Goal: Use online tool/utility: Utilize a website feature to perform a specific function

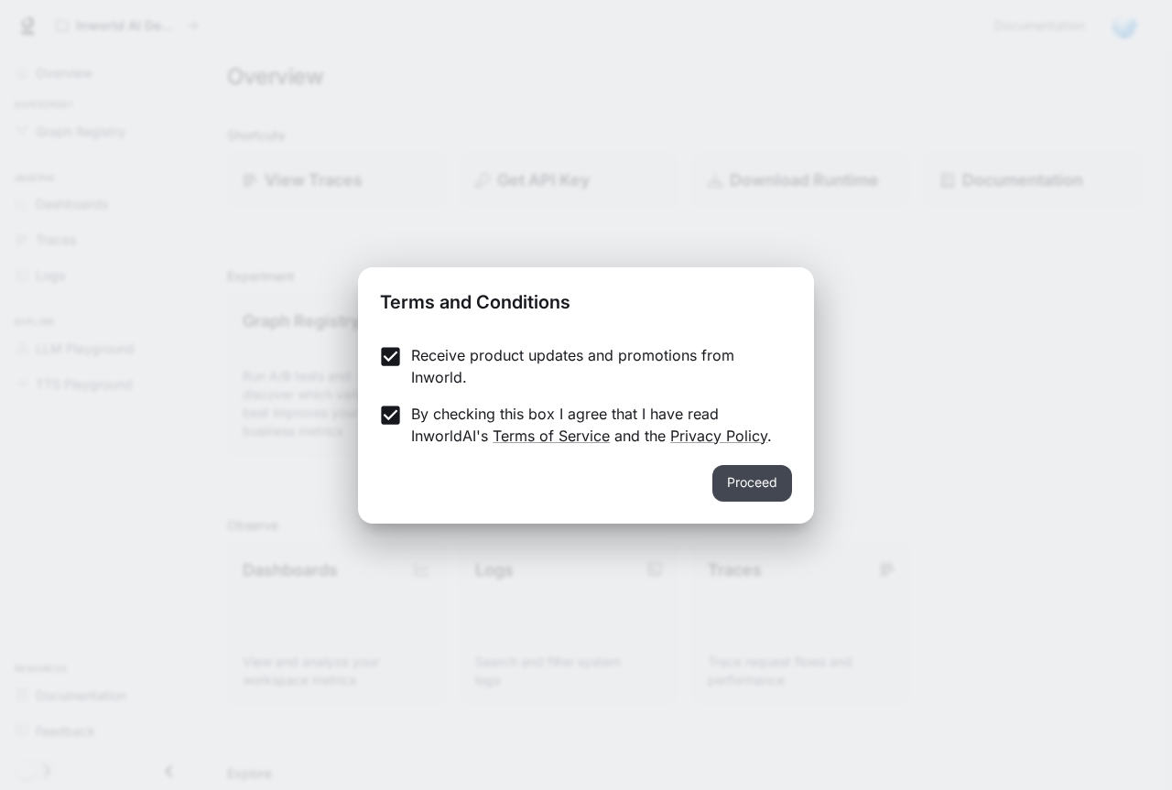
click at [747, 482] on button "Proceed" at bounding box center [752, 483] width 80 height 37
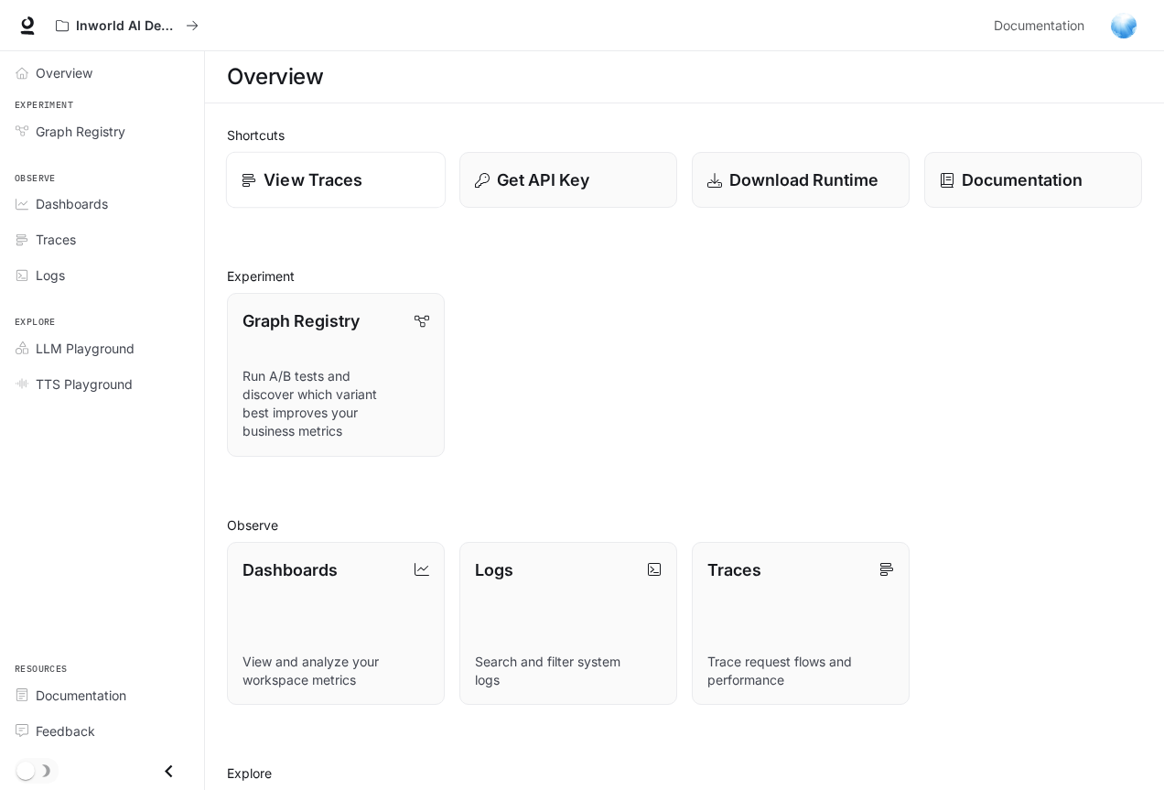
click at [305, 185] on p "View Traces" at bounding box center [313, 180] width 99 height 25
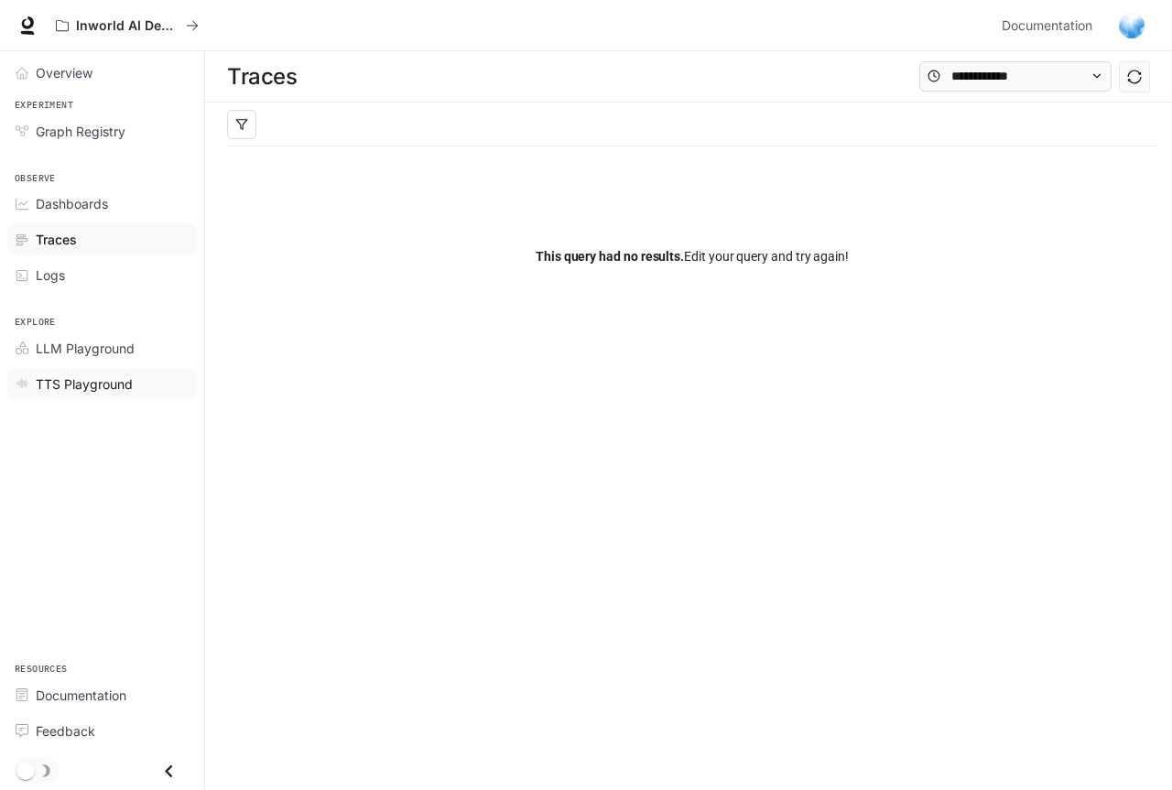
click at [87, 388] on span "TTS Playground" at bounding box center [84, 383] width 97 height 19
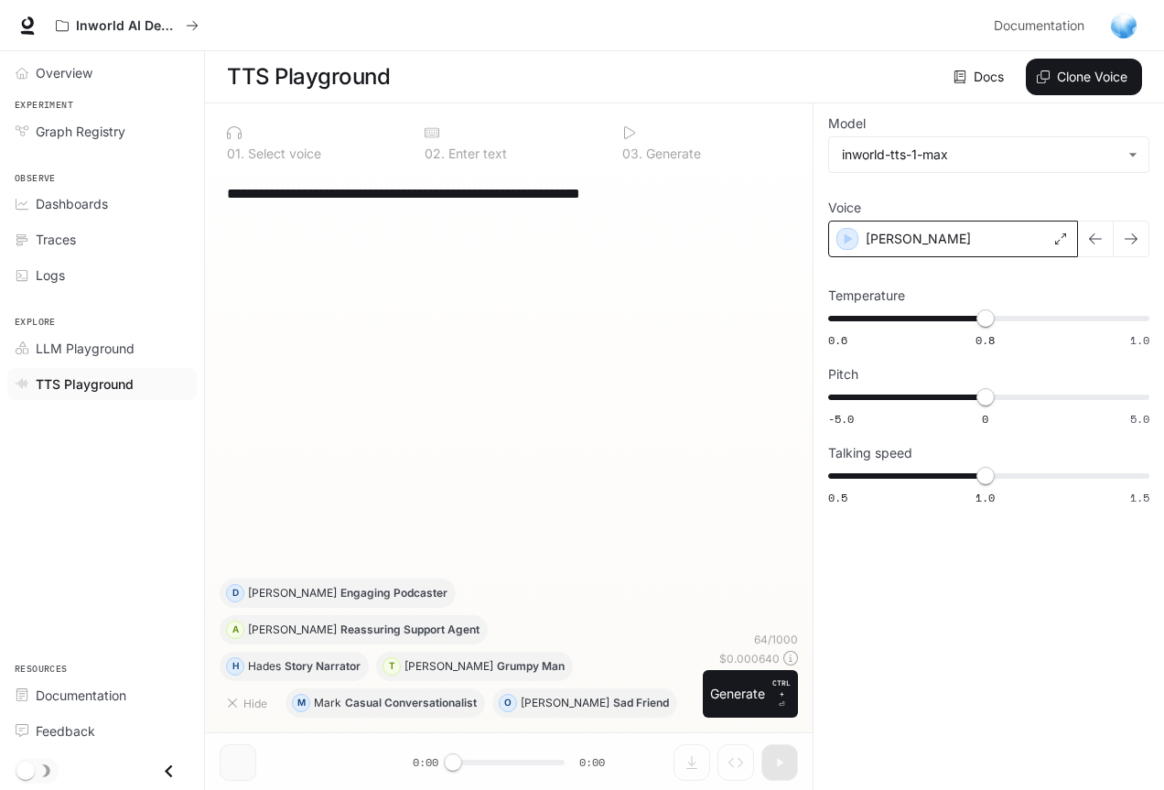
click at [950, 236] on div "[PERSON_NAME]" at bounding box center [953, 239] width 250 height 37
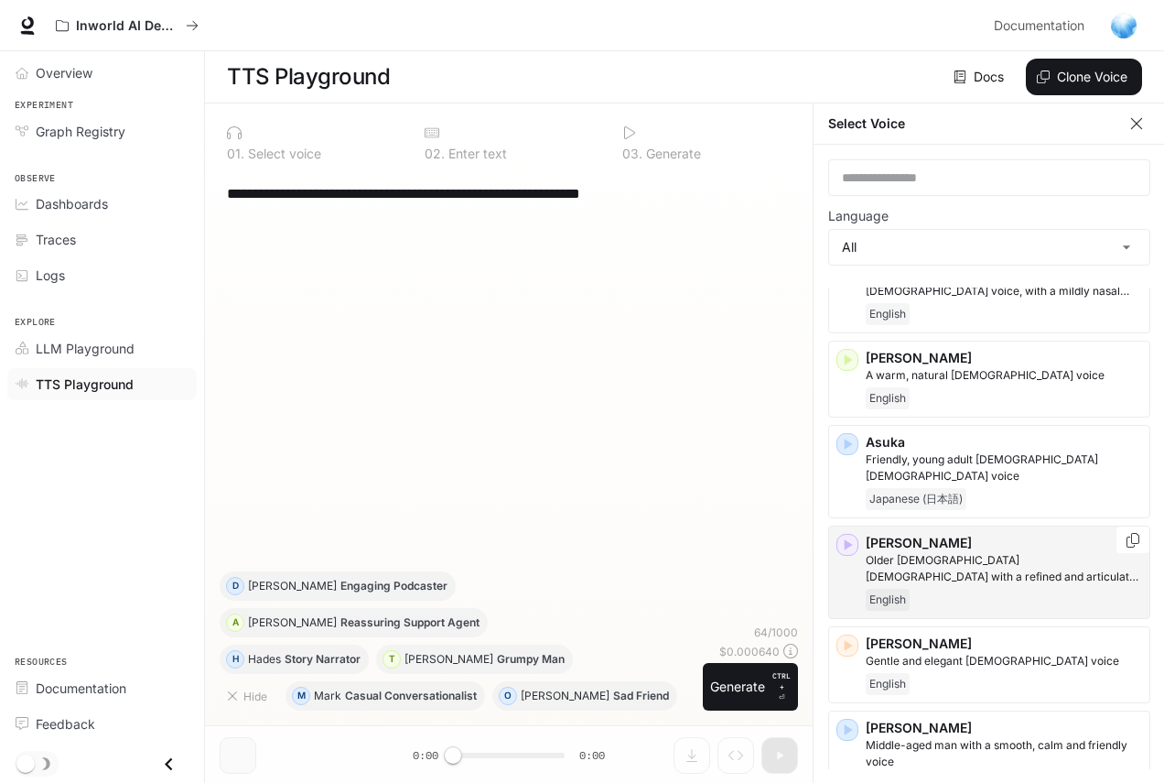
scroll to position [275, 0]
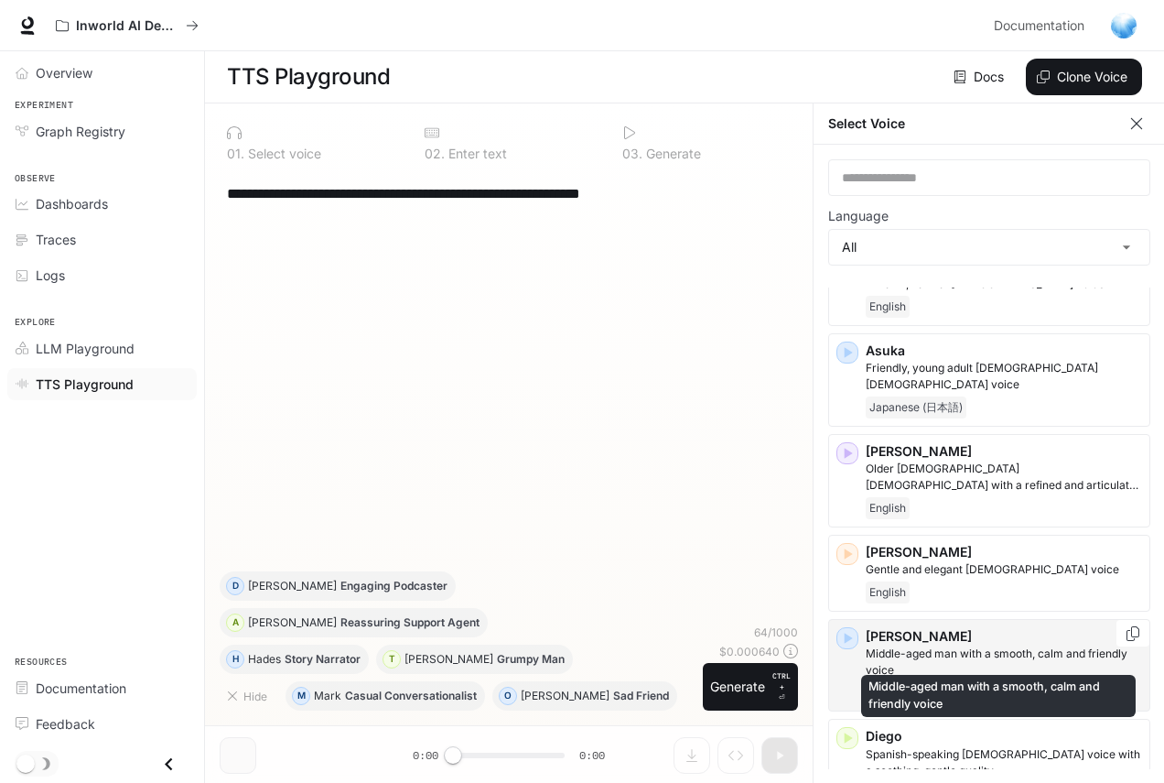
click at [987, 645] on p "Middle-aged man with a smooth, calm and friendly voice" at bounding box center [1004, 661] width 276 height 33
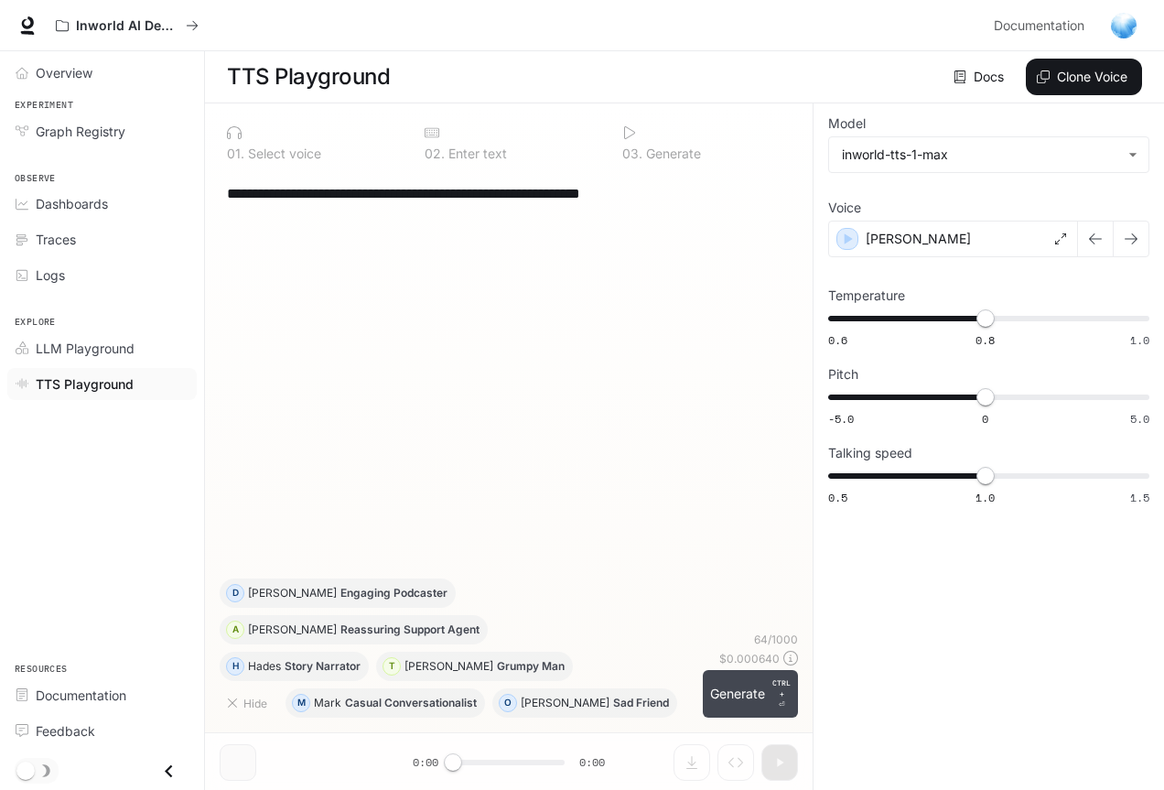
click at [760, 693] on button "Generate CTRL + ⏎" at bounding box center [750, 694] width 95 height 48
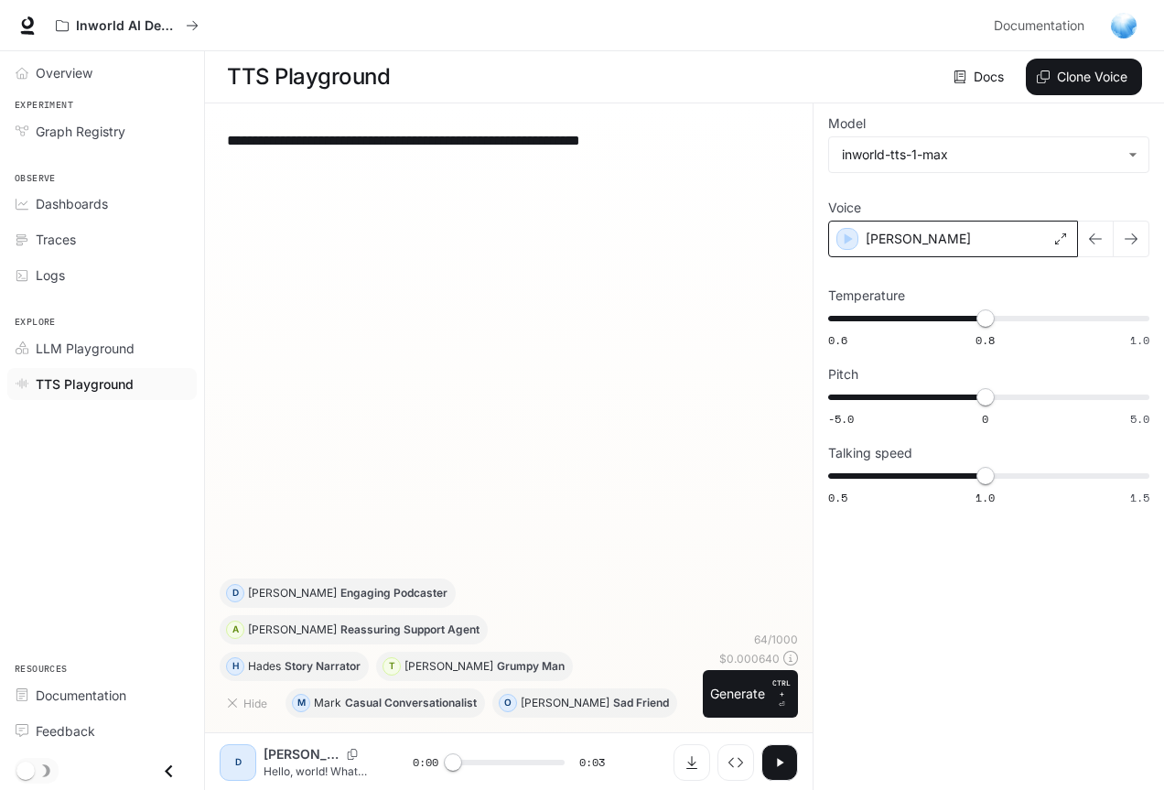
click at [947, 233] on div "[PERSON_NAME]" at bounding box center [953, 239] width 250 height 37
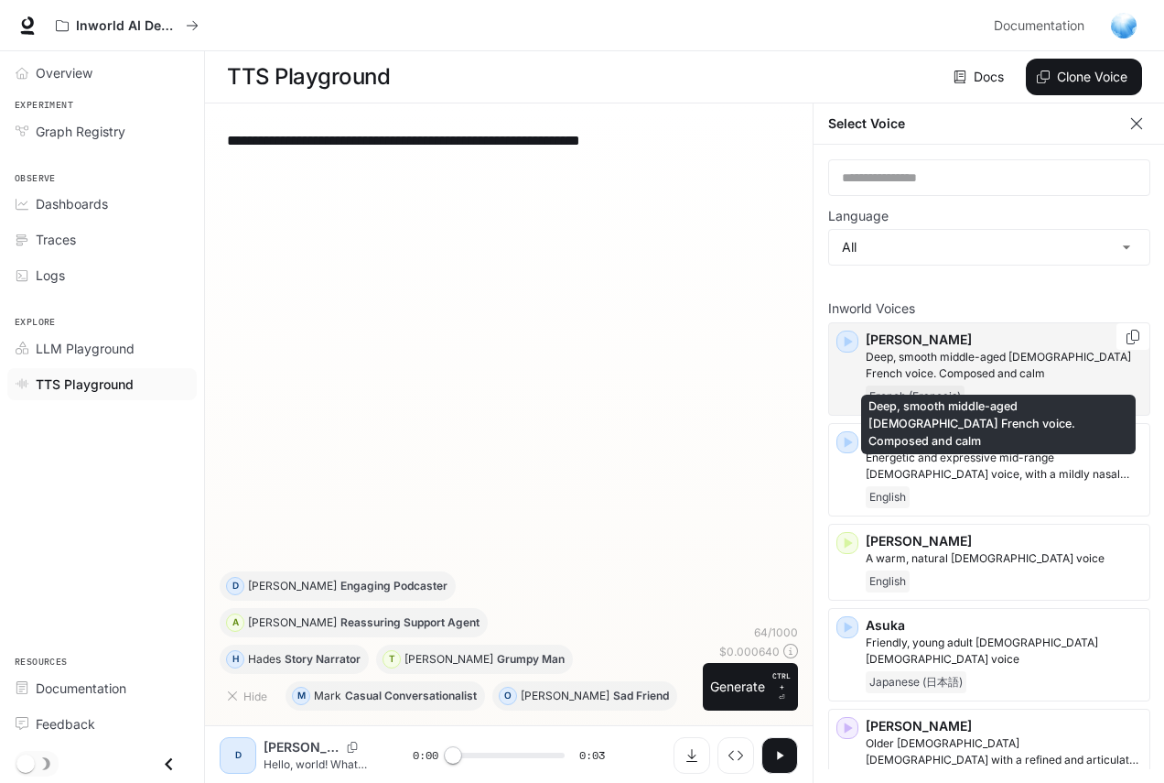
click at [913, 368] on p "Deep, smooth middle-aged [DEMOGRAPHIC_DATA] French voice. Composed and calm" at bounding box center [1004, 365] width 276 height 33
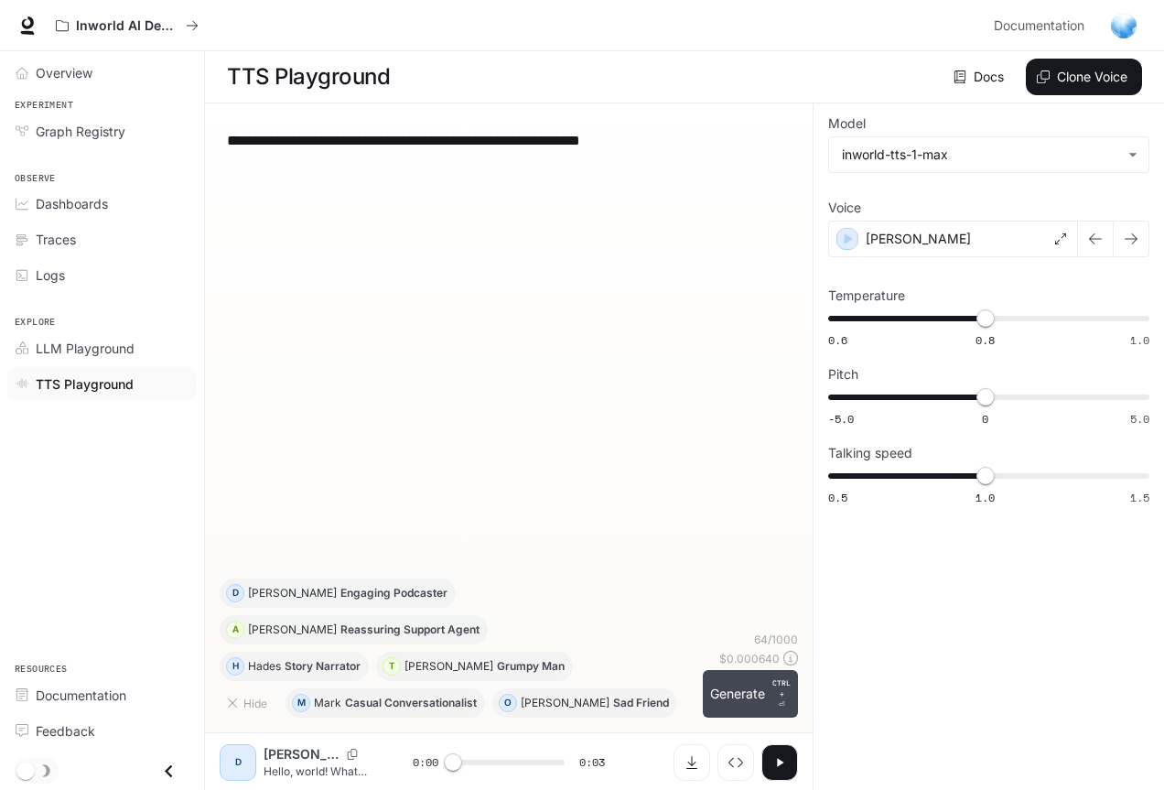
click at [739, 689] on button "Generate CTRL + ⏎" at bounding box center [750, 694] width 95 height 48
click at [943, 239] on div "[PERSON_NAME]" at bounding box center [953, 239] width 250 height 37
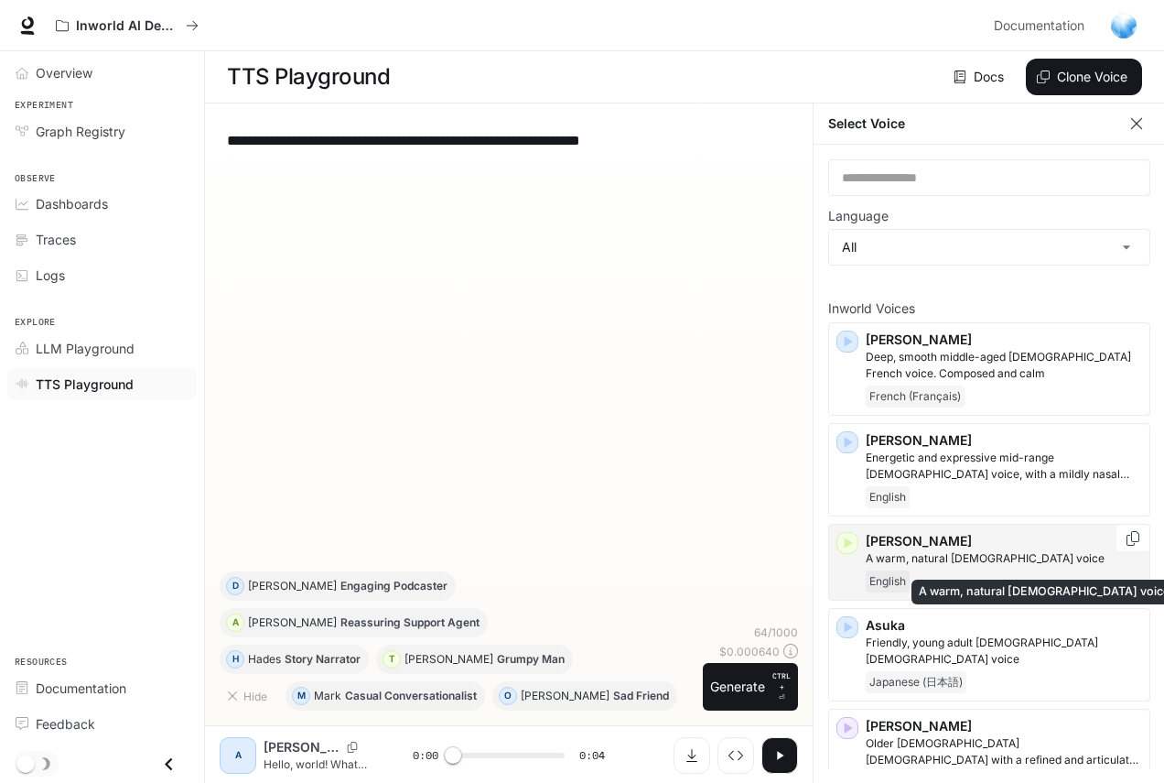
click at [1001, 560] on p "A warm, natural [DEMOGRAPHIC_DATA] voice" at bounding box center [1004, 558] width 276 height 16
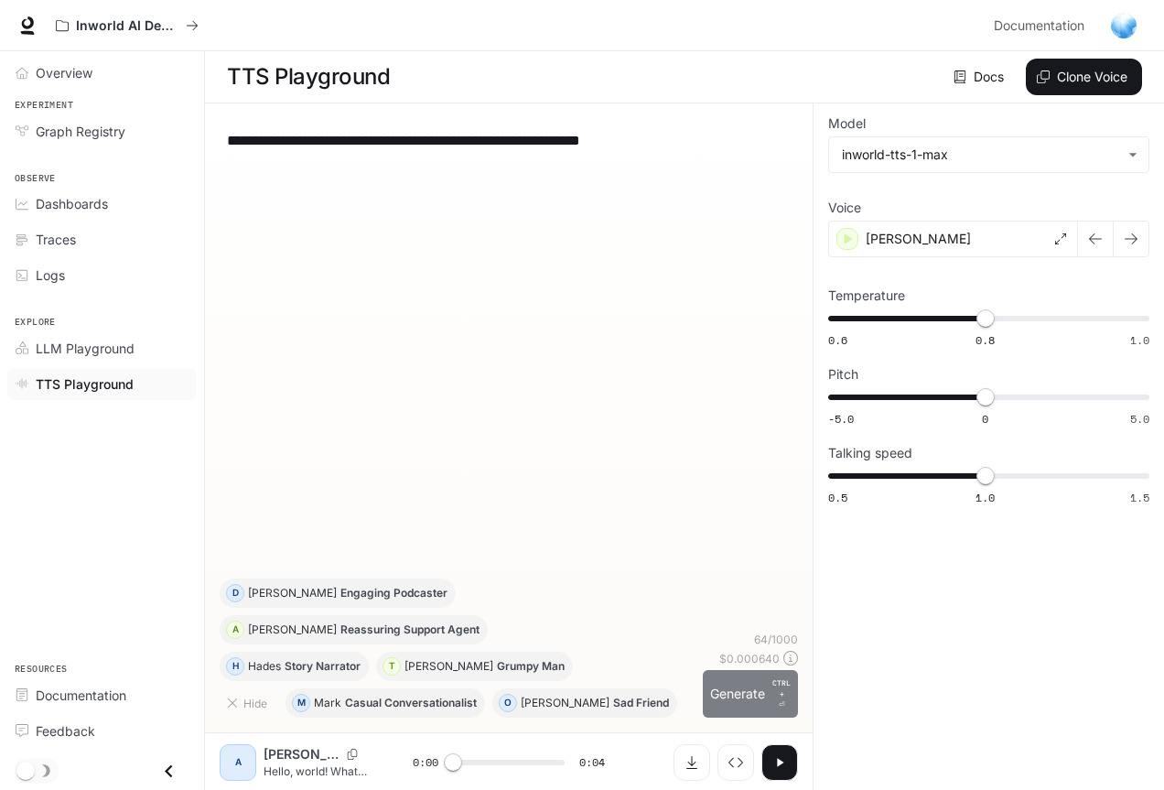
click at [732, 694] on button "Generate CTRL + ⏎" at bounding box center [750, 694] width 95 height 48
click at [940, 236] on div "[PERSON_NAME]" at bounding box center [953, 239] width 250 height 37
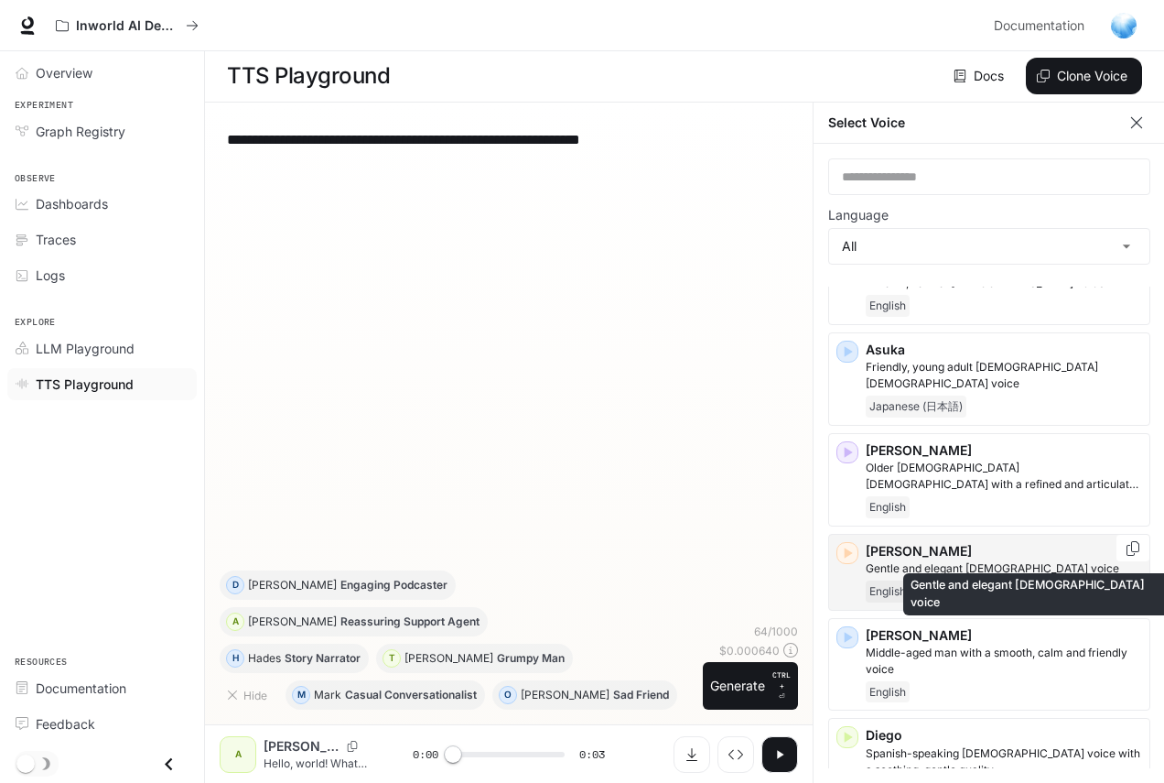
click at [995, 560] on p "Gentle and elegant [DEMOGRAPHIC_DATA] voice" at bounding box center [1004, 568] width 276 height 16
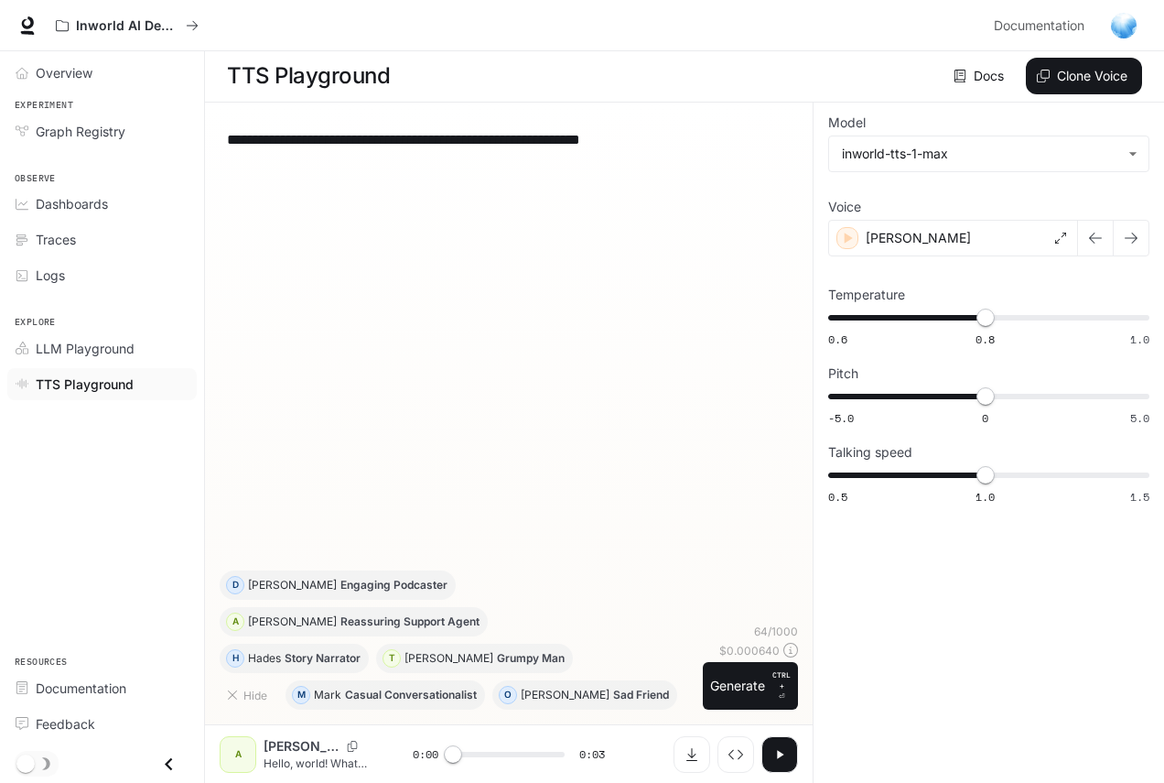
scroll to position [1, 0]
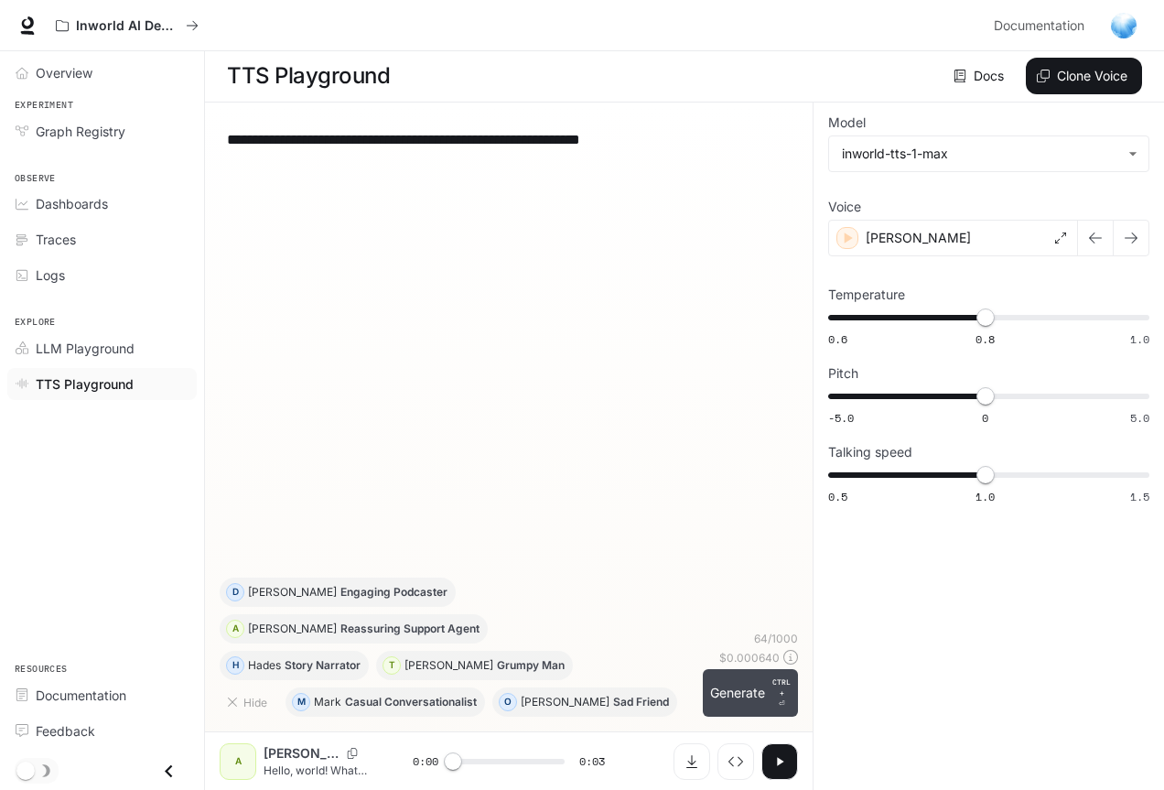
click at [722, 692] on button "Generate CTRL + ⏎" at bounding box center [750, 693] width 95 height 48
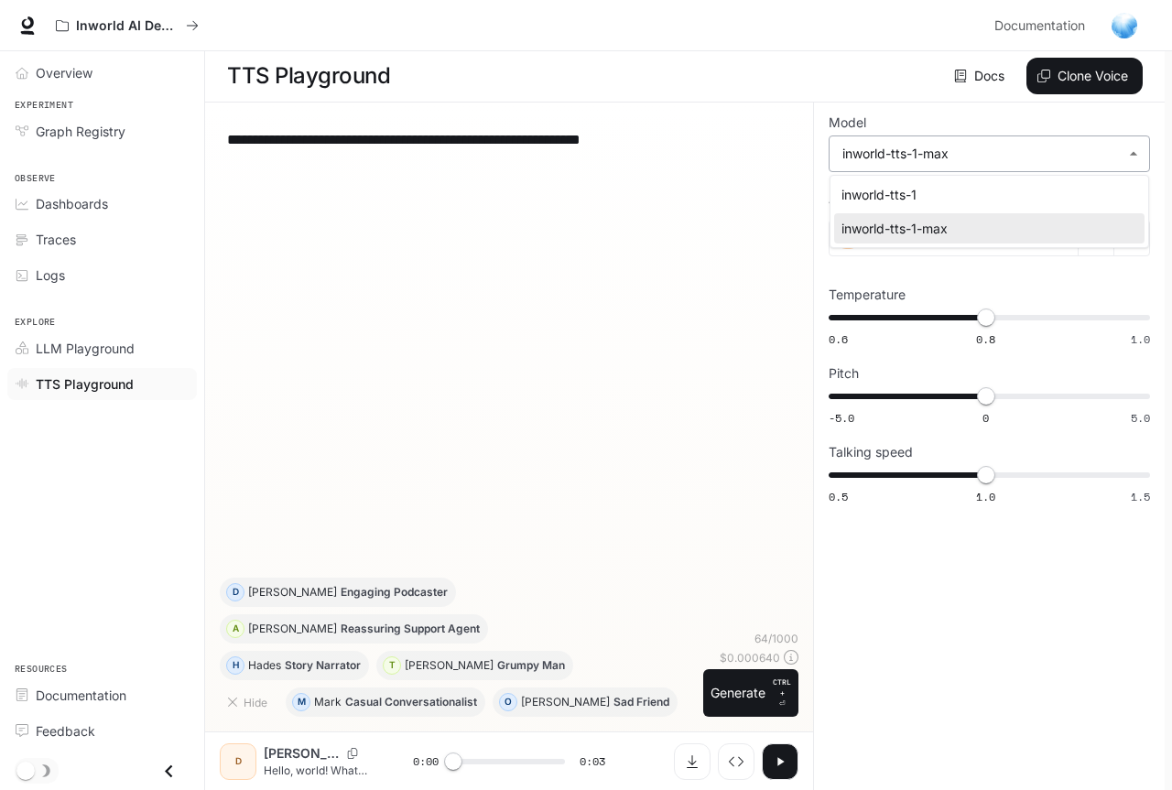
click at [977, 159] on body "**********" at bounding box center [586, 394] width 1172 height 791
click at [977, 159] on div at bounding box center [586, 395] width 1172 height 790
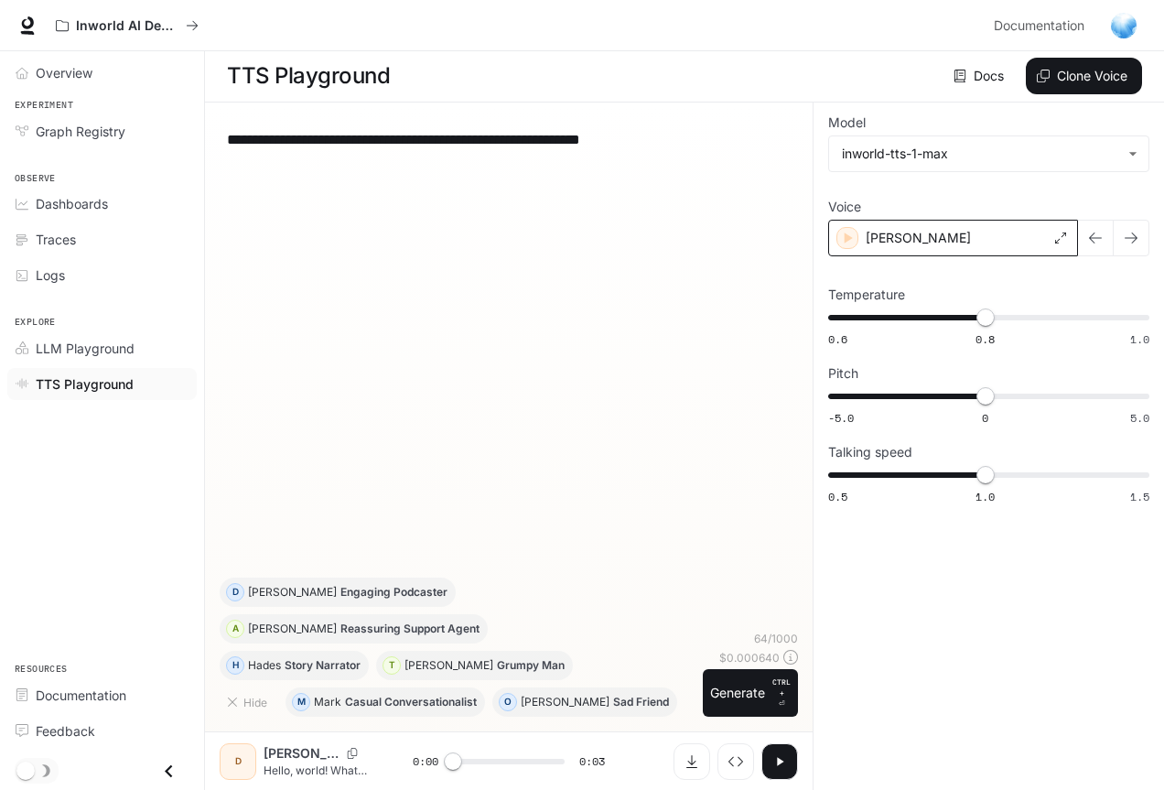
click at [953, 234] on div "[PERSON_NAME]" at bounding box center [953, 238] width 250 height 37
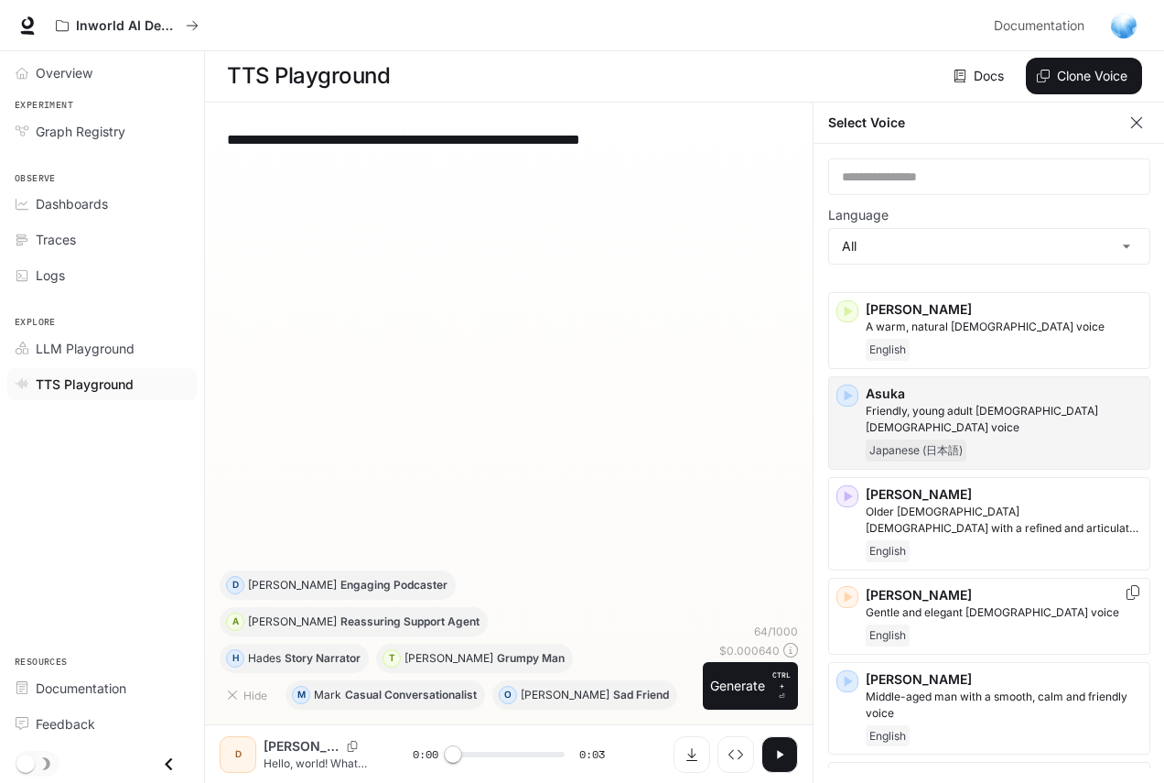
scroll to position [275, 0]
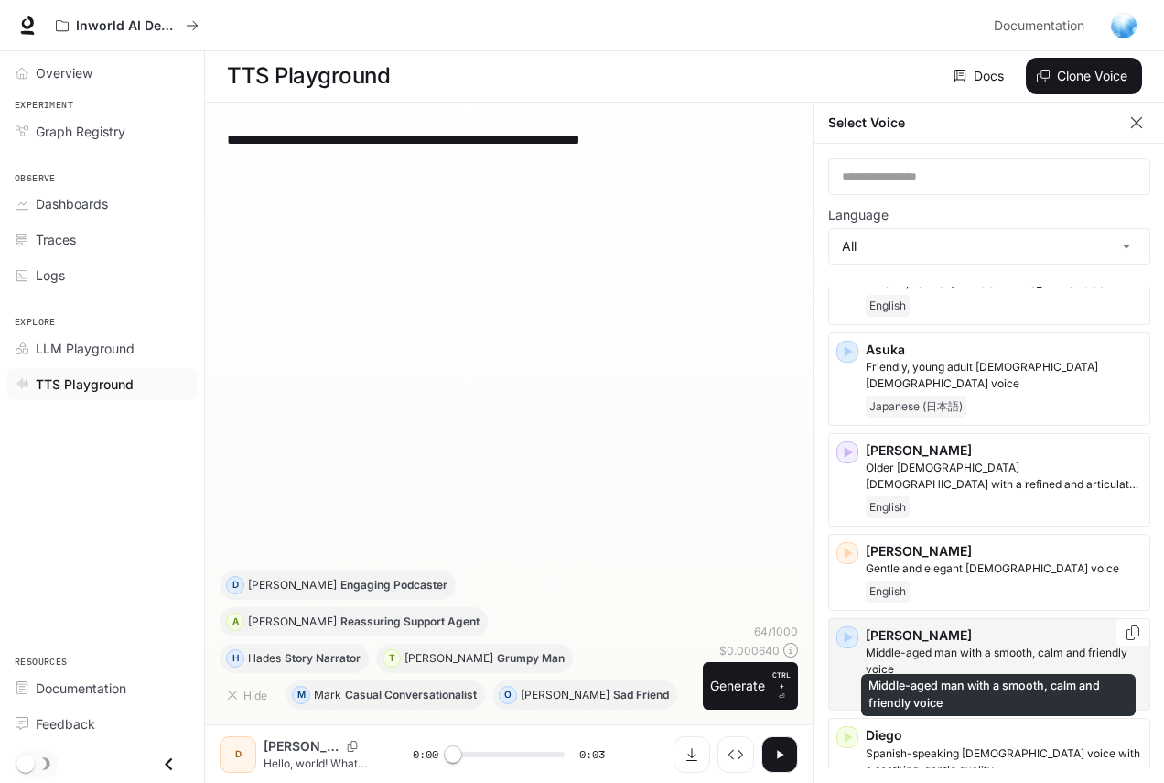
click at [936, 644] on p "Middle-aged man with a smooth, calm and friendly voice" at bounding box center [1004, 660] width 276 height 33
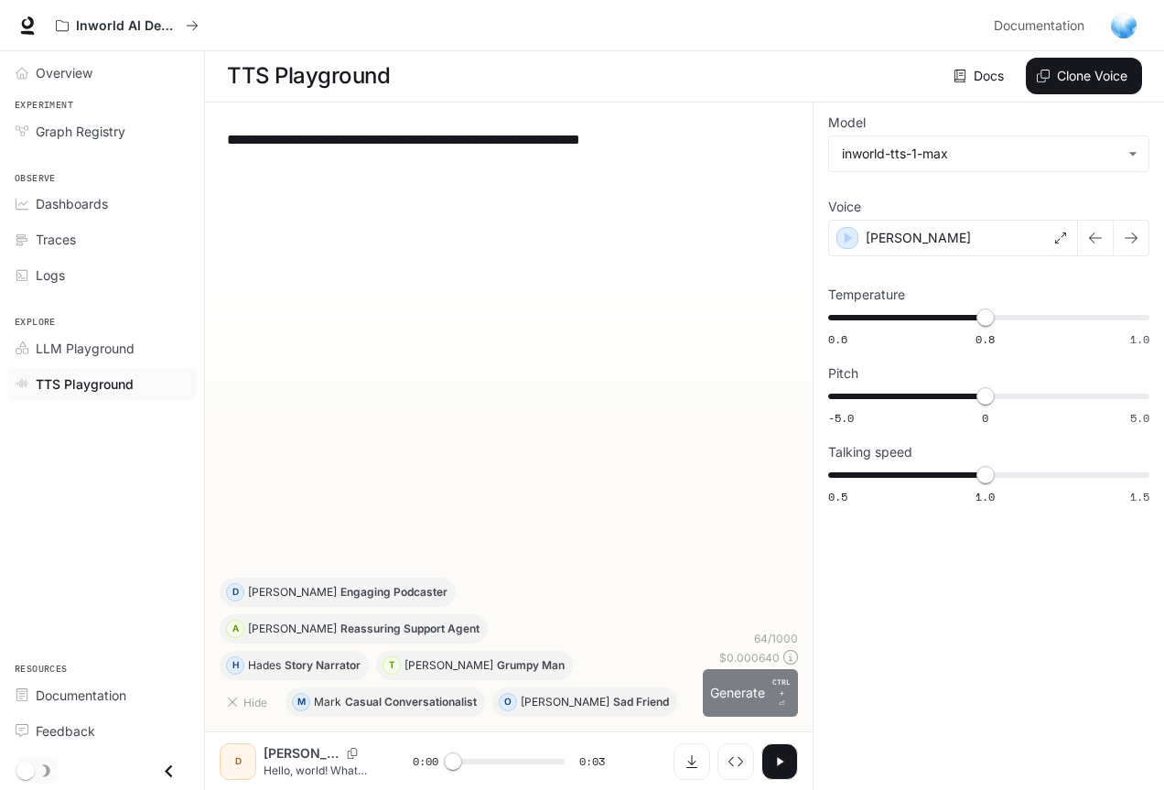
click at [726, 690] on button "Generate CTRL + ⏎" at bounding box center [750, 693] width 95 height 48
click at [939, 240] on div "[PERSON_NAME]" at bounding box center [953, 238] width 250 height 37
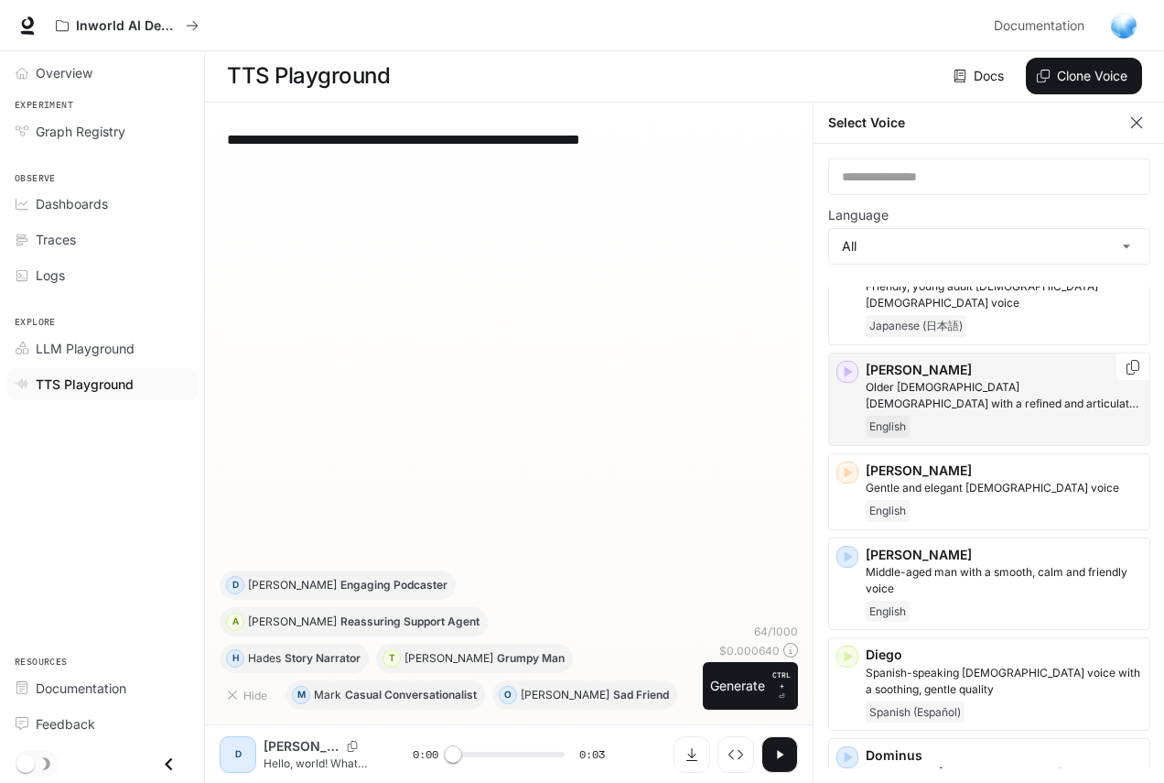
scroll to position [366, 0]
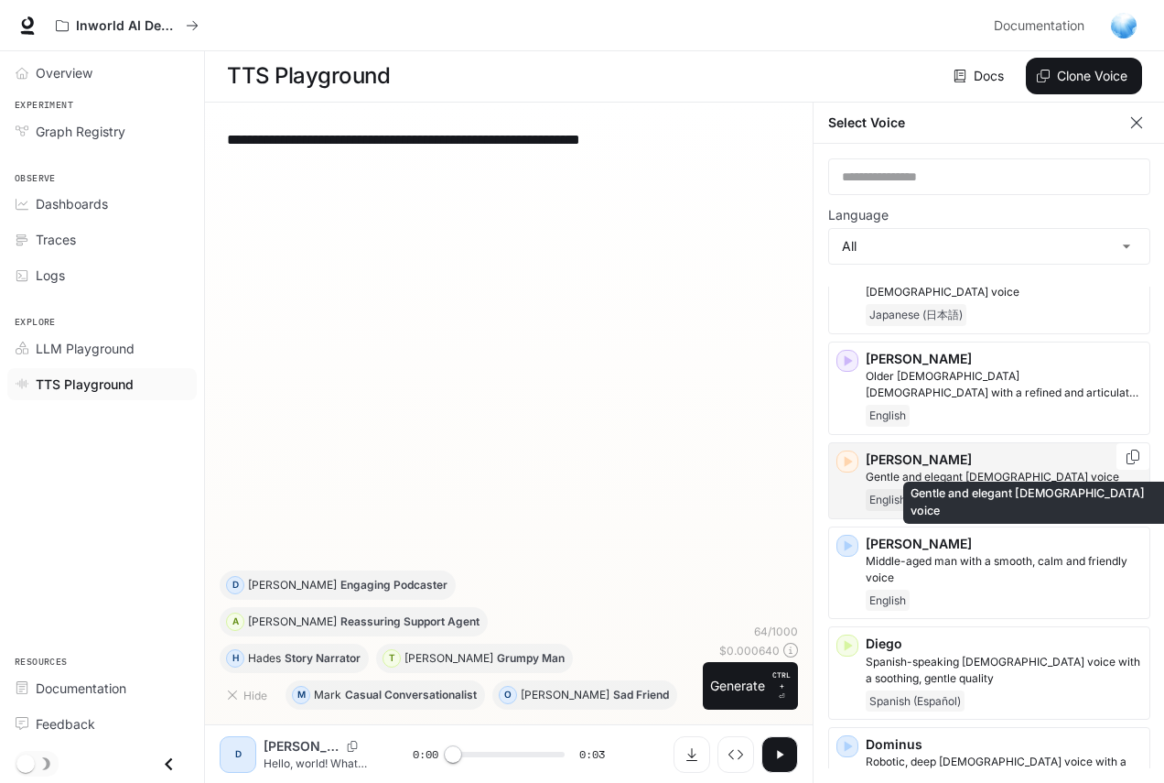
click at [958, 469] on p "Gentle and elegant [DEMOGRAPHIC_DATA] voice" at bounding box center [1004, 477] width 276 height 16
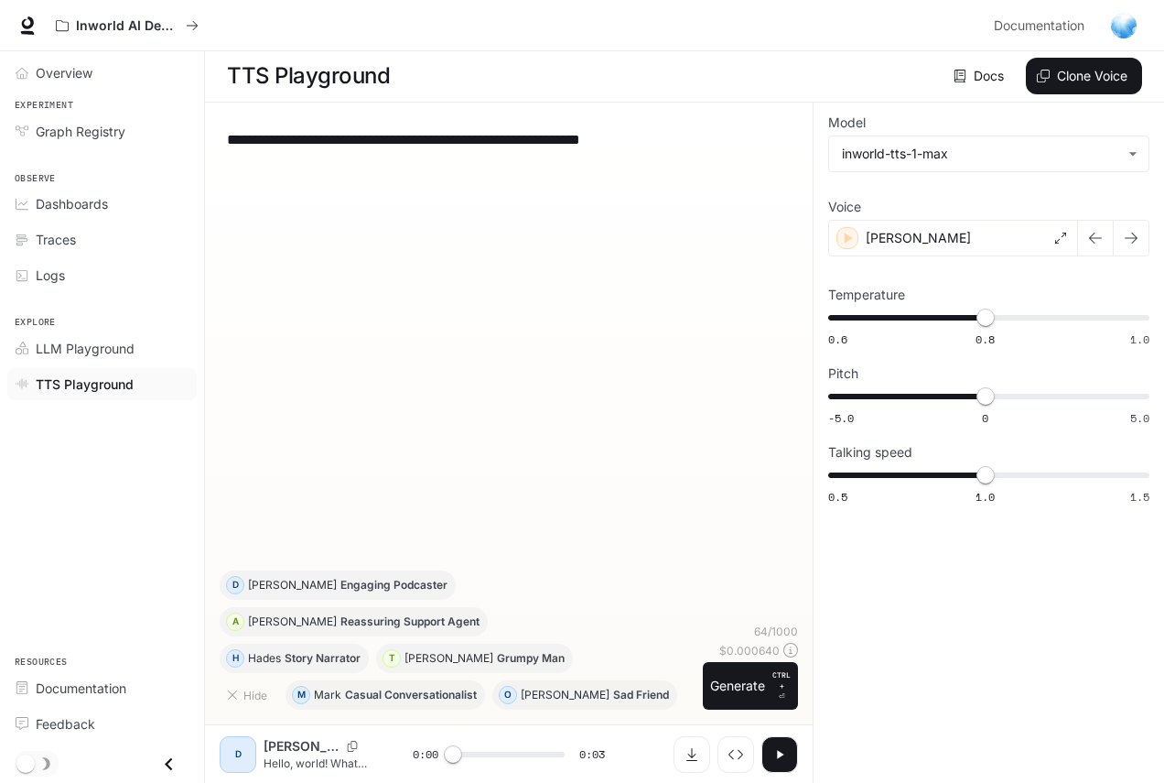
scroll to position [1, 0]
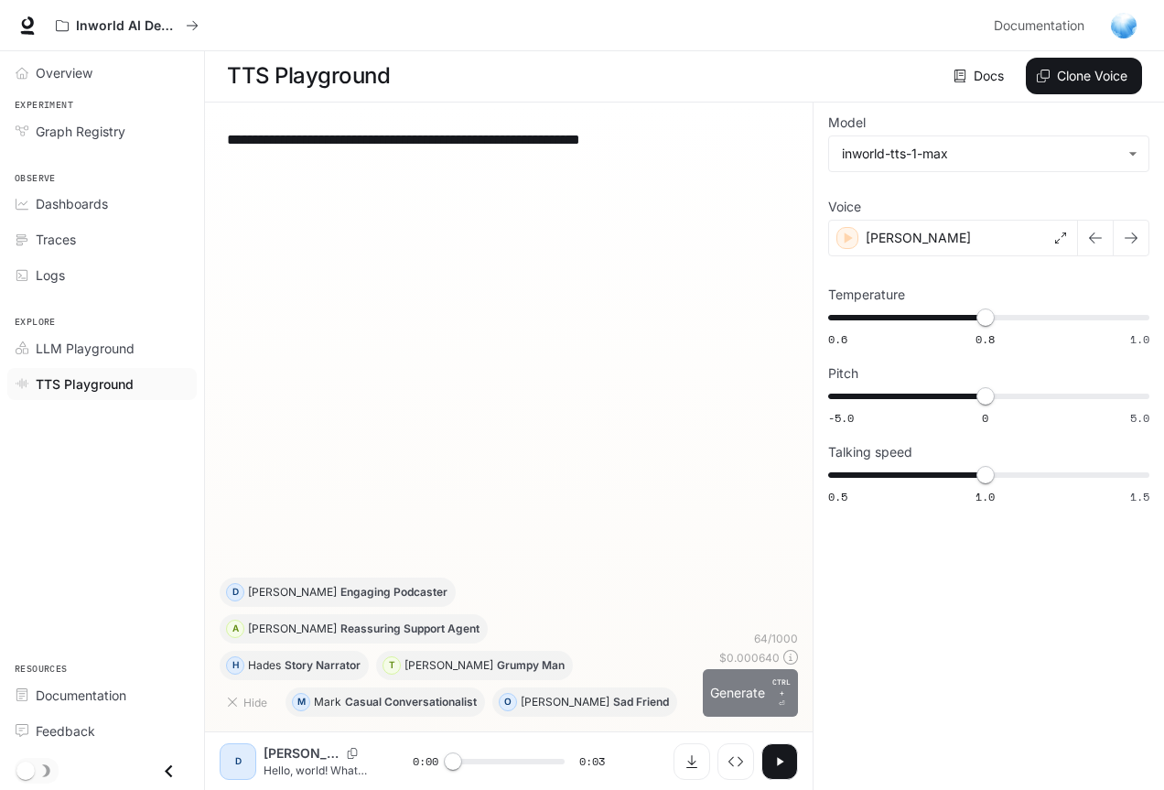
click at [719, 692] on button "Generate CTRL + ⏎" at bounding box center [750, 693] width 95 height 48
click at [968, 244] on div "[PERSON_NAME]" at bounding box center [953, 238] width 250 height 37
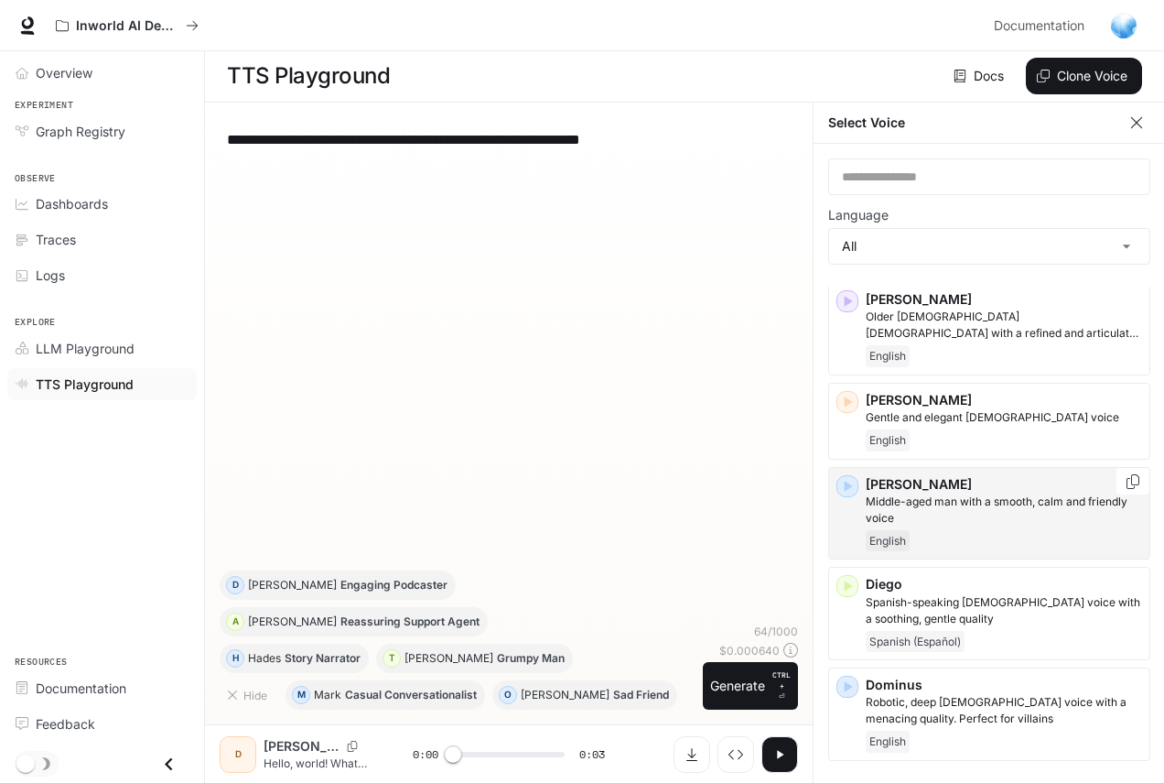
scroll to position [458, 0]
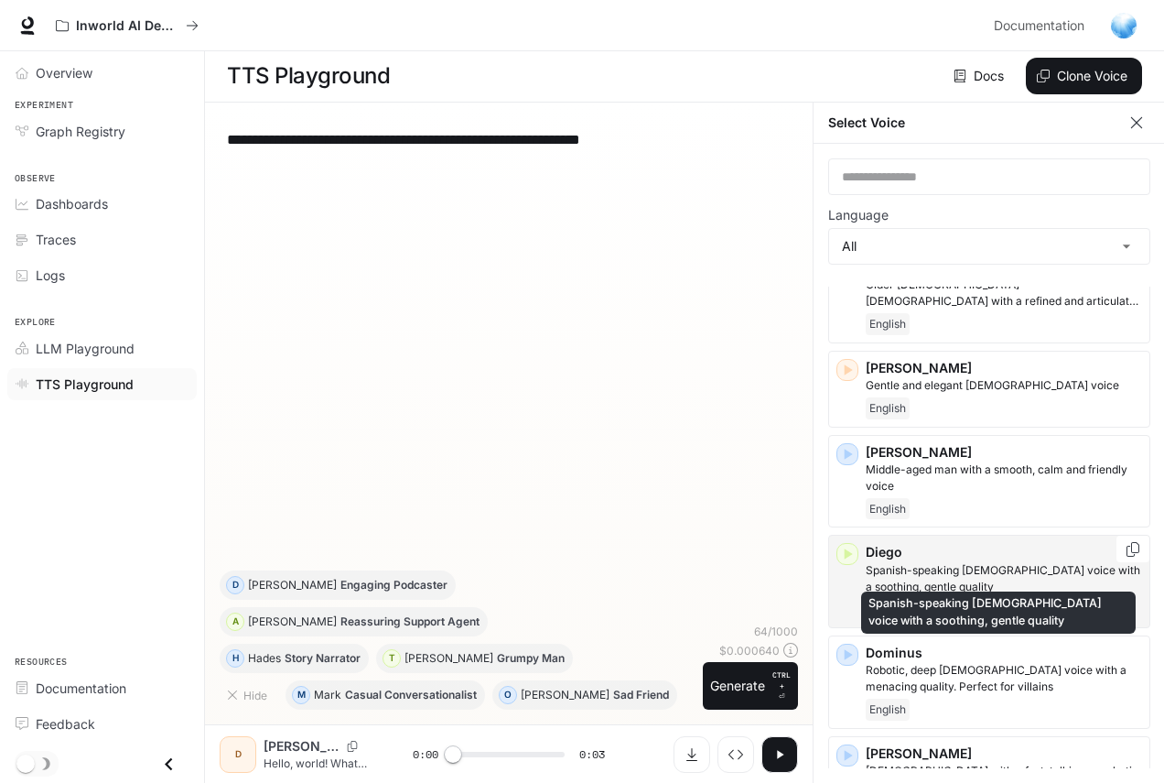
click at [925, 562] on p "Spanish-speaking [DEMOGRAPHIC_DATA] voice with a soothing, gentle quality" at bounding box center [1004, 578] width 276 height 33
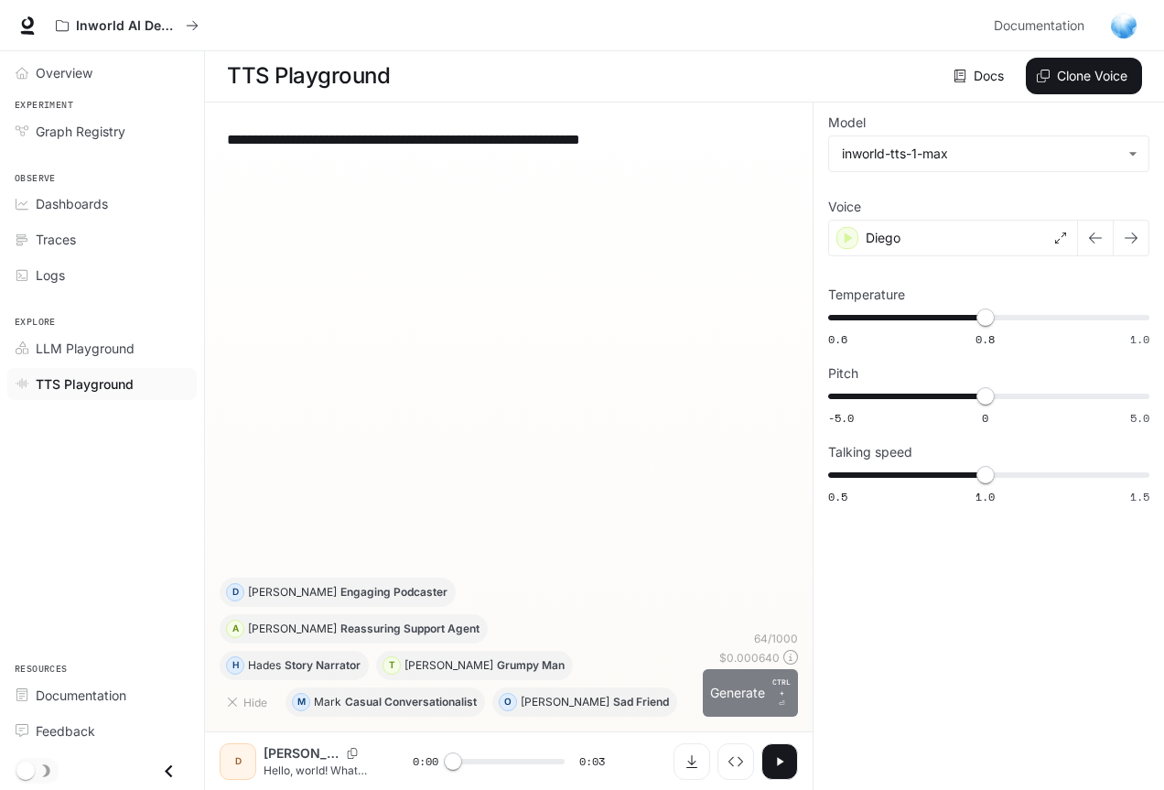
click at [737, 690] on button "Generate CTRL + ⏎" at bounding box center [750, 693] width 95 height 48
click at [944, 237] on div "Diego" at bounding box center [953, 238] width 250 height 37
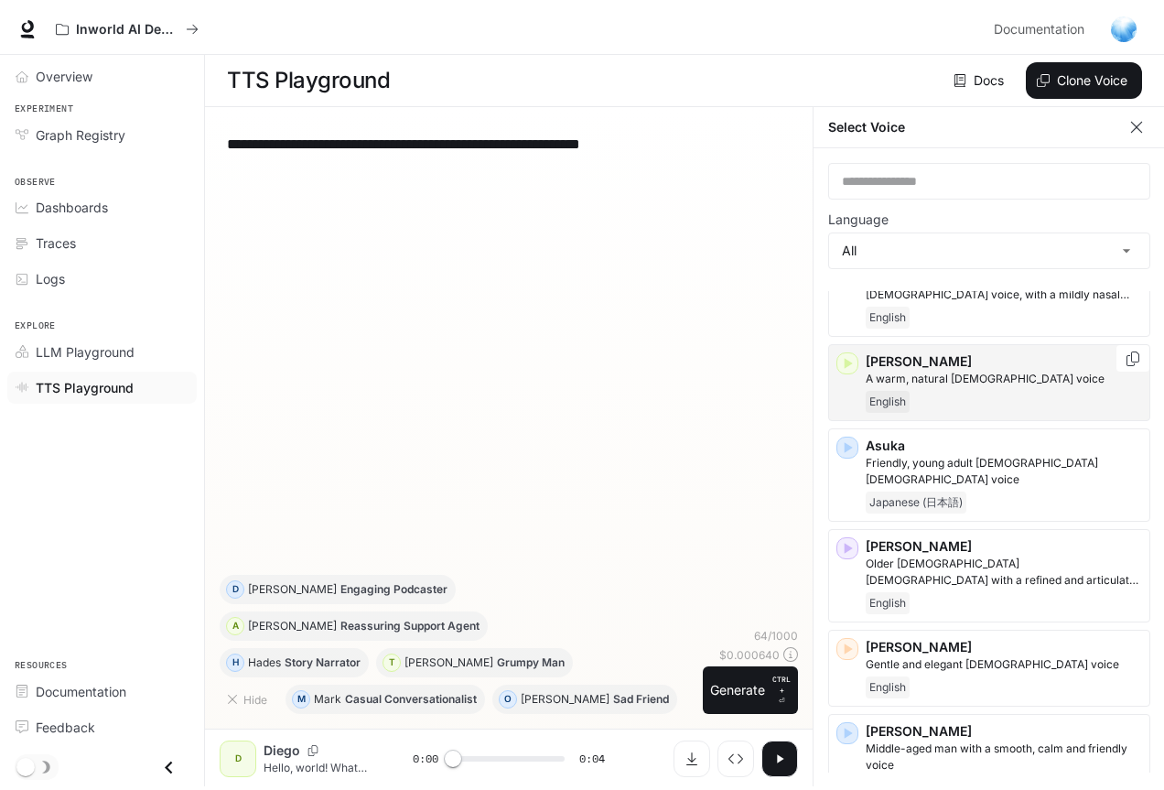
scroll to position [275, 0]
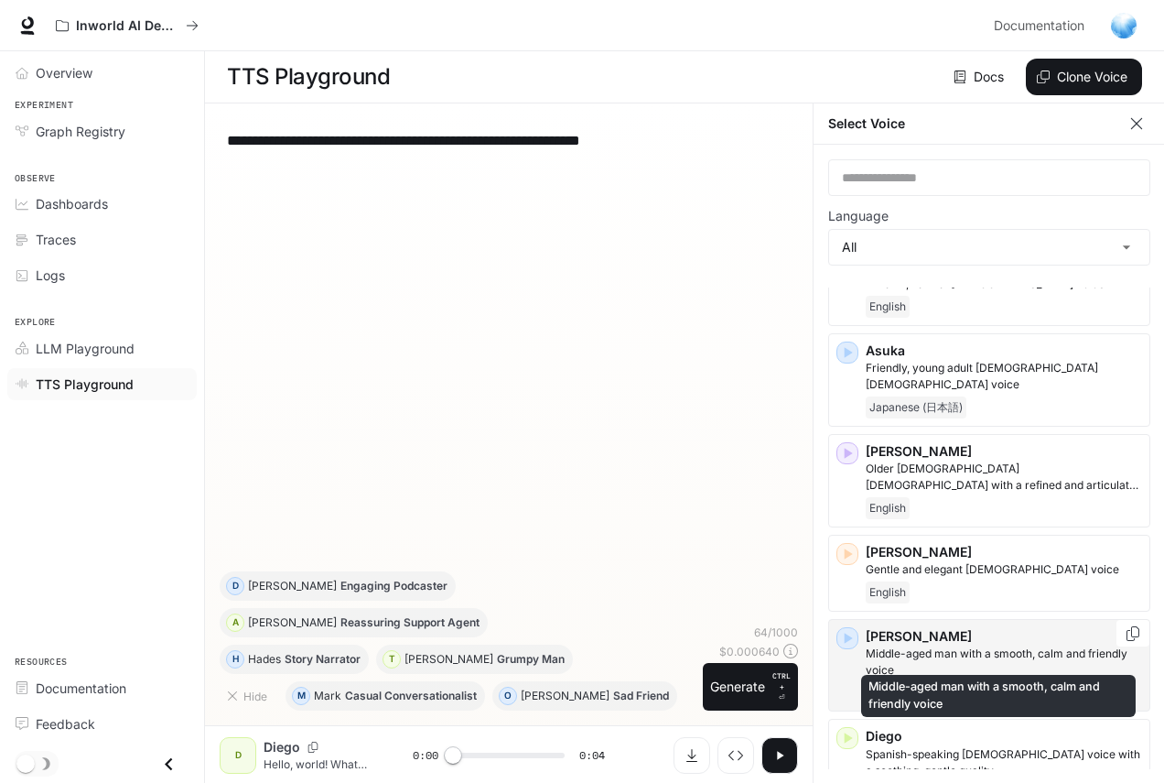
click at [924, 645] on p "Middle-aged man with a smooth, calm and friendly voice" at bounding box center [1004, 661] width 276 height 33
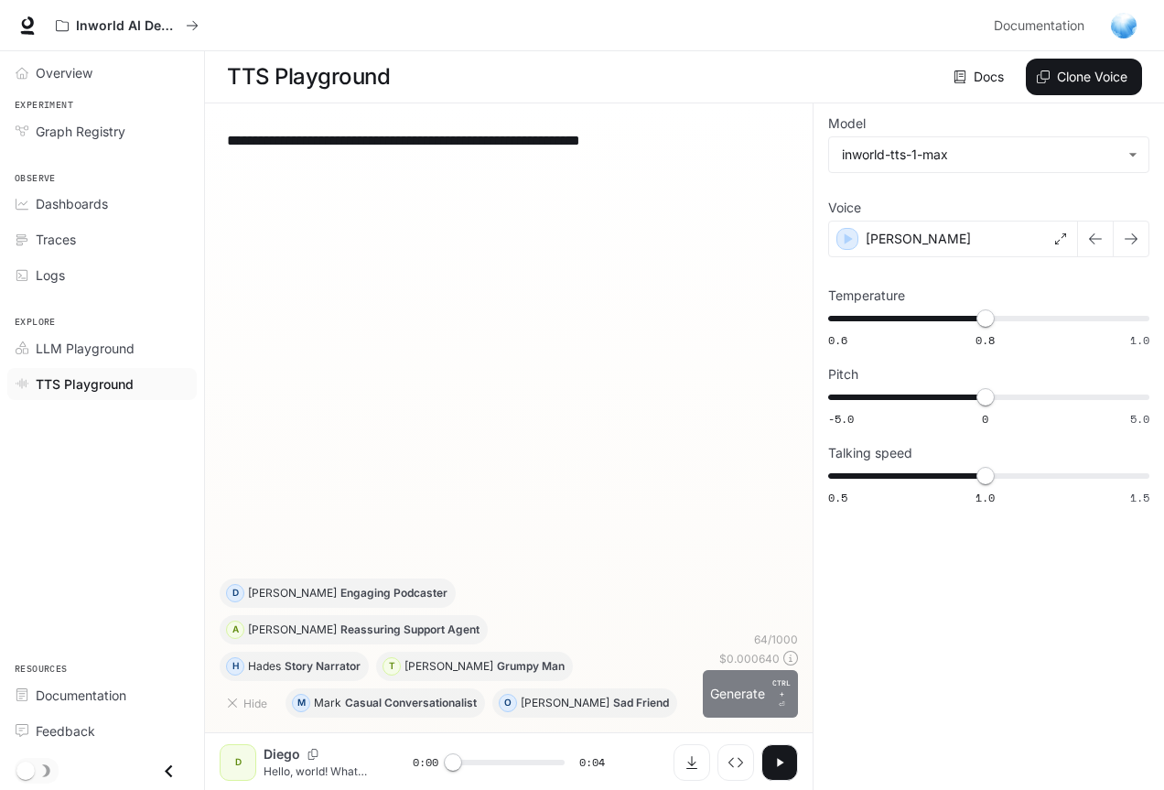
click at [720, 694] on button "Generate CTRL + ⏎" at bounding box center [750, 694] width 95 height 48
type input "*"
click at [472, 145] on textarea "**********" at bounding box center [509, 140] width 564 height 21
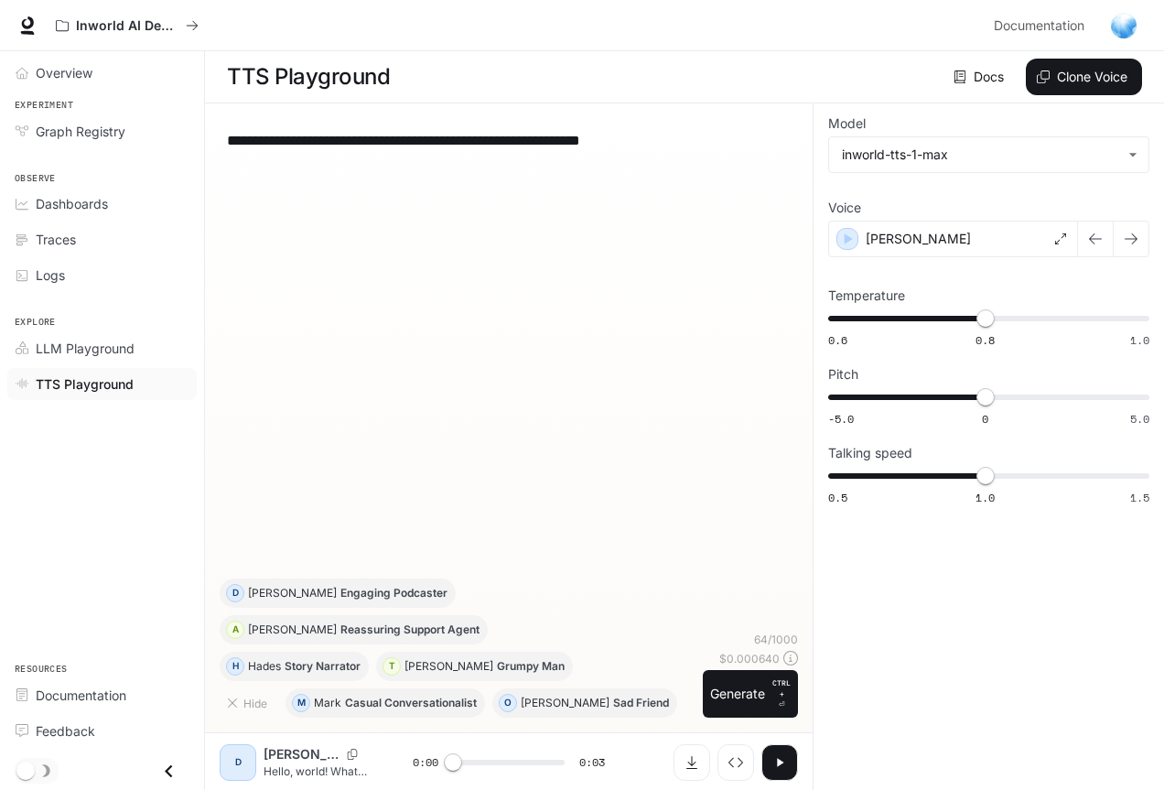
paste textarea "**********"
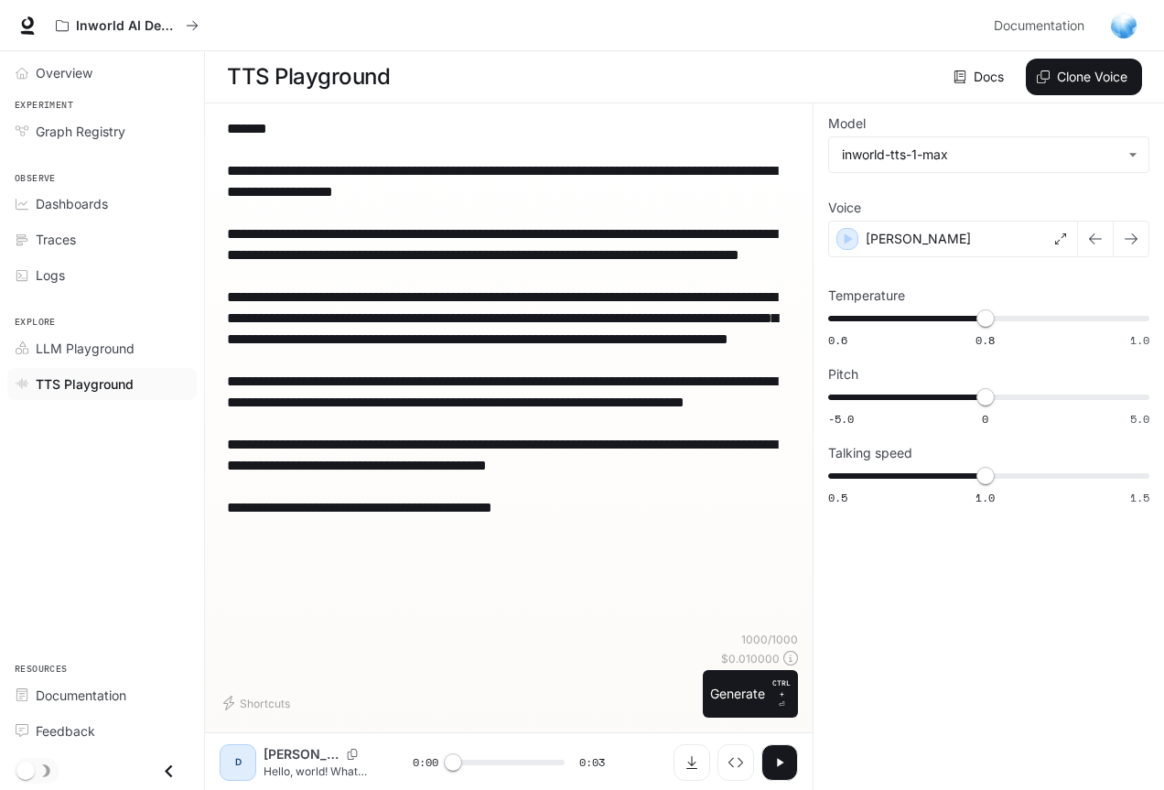
click at [332, 130] on textarea "**********" at bounding box center [509, 349] width 564 height 463
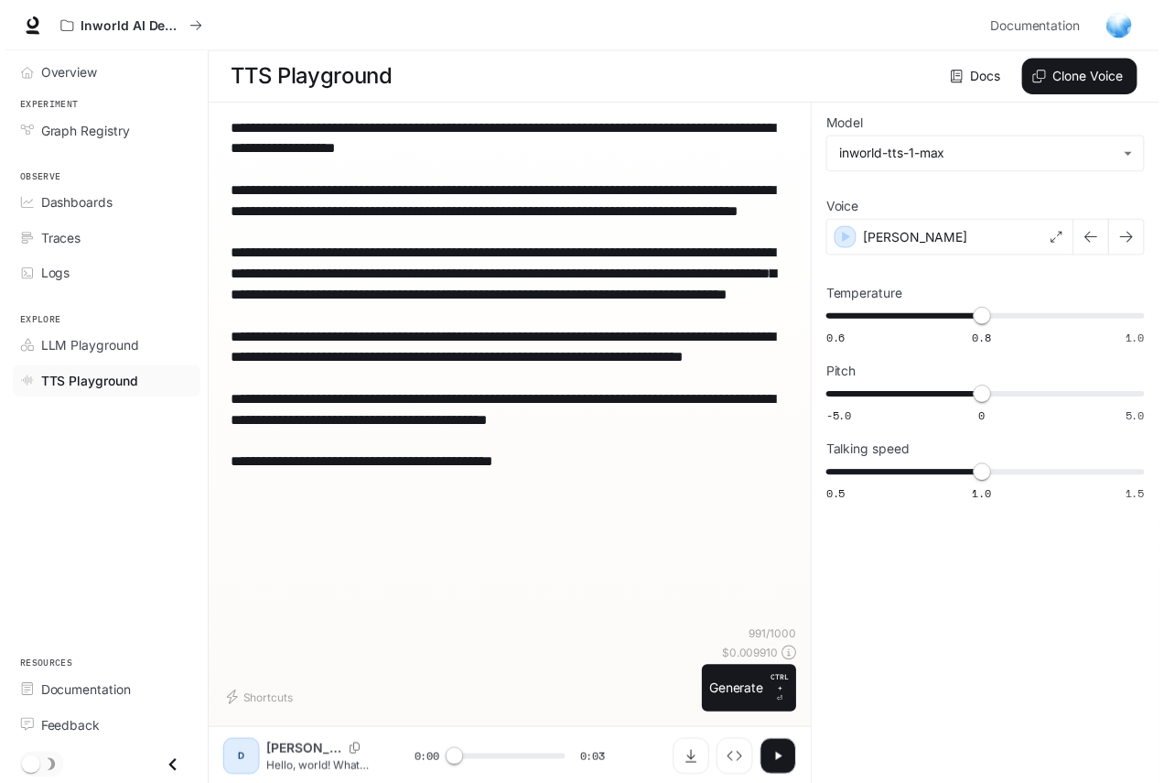
scroll to position [1, 0]
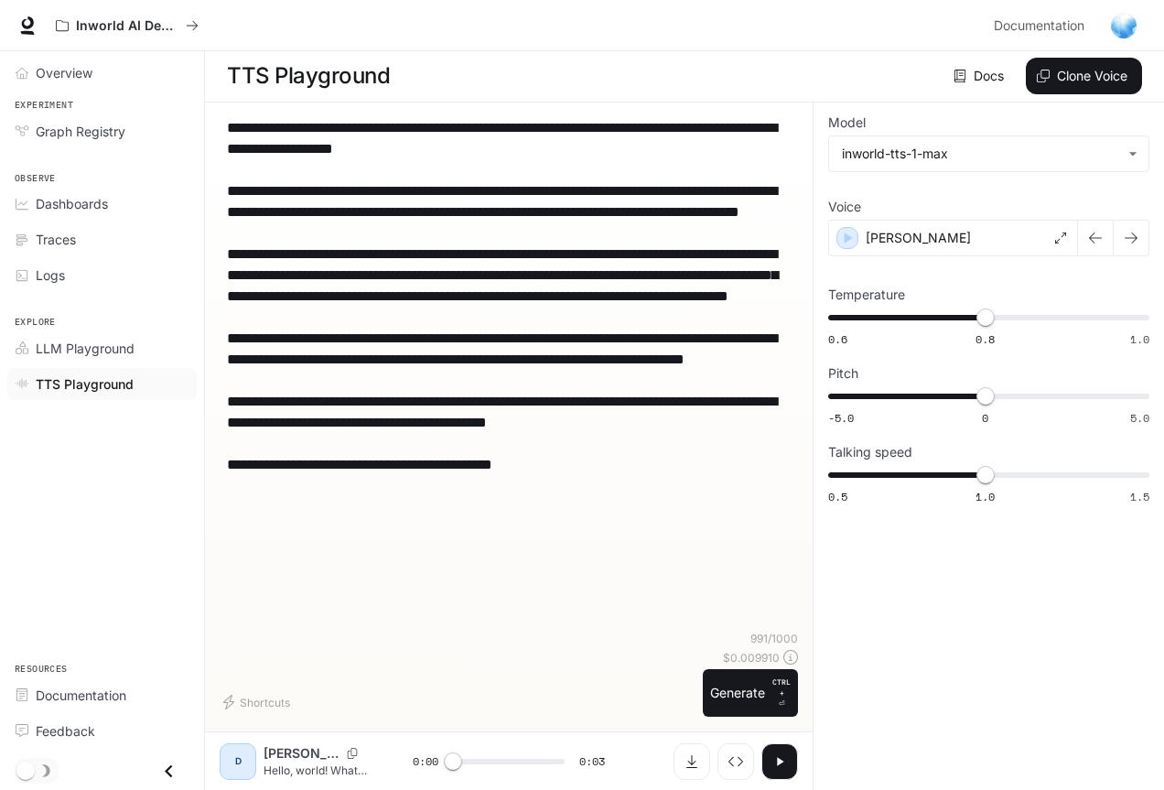
click at [407, 524] on textarea "**********" at bounding box center [509, 338] width 564 height 442
type textarea "**********"
click at [741, 690] on button "Generate CTRL + ⏎" at bounding box center [750, 693] width 95 height 48
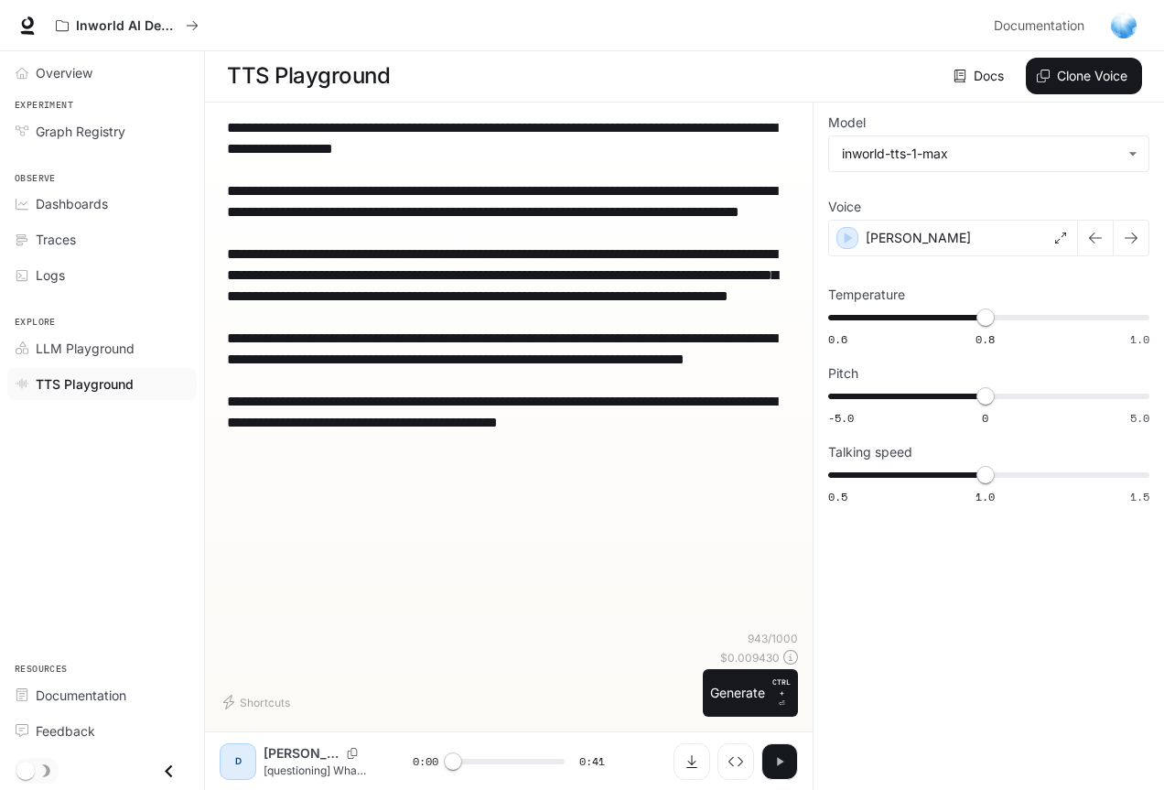
click at [783, 762] on icon "button" at bounding box center [780, 761] width 6 height 8
click at [783, 762] on icon "button" at bounding box center [779, 761] width 7 height 8
click at [692, 757] on icon "Download audio" at bounding box center [692, 761] width 11 height 13
click at [954, 235] on div "[PERSON_NAME]" at bounding box center [953, 238] width 250 height 37
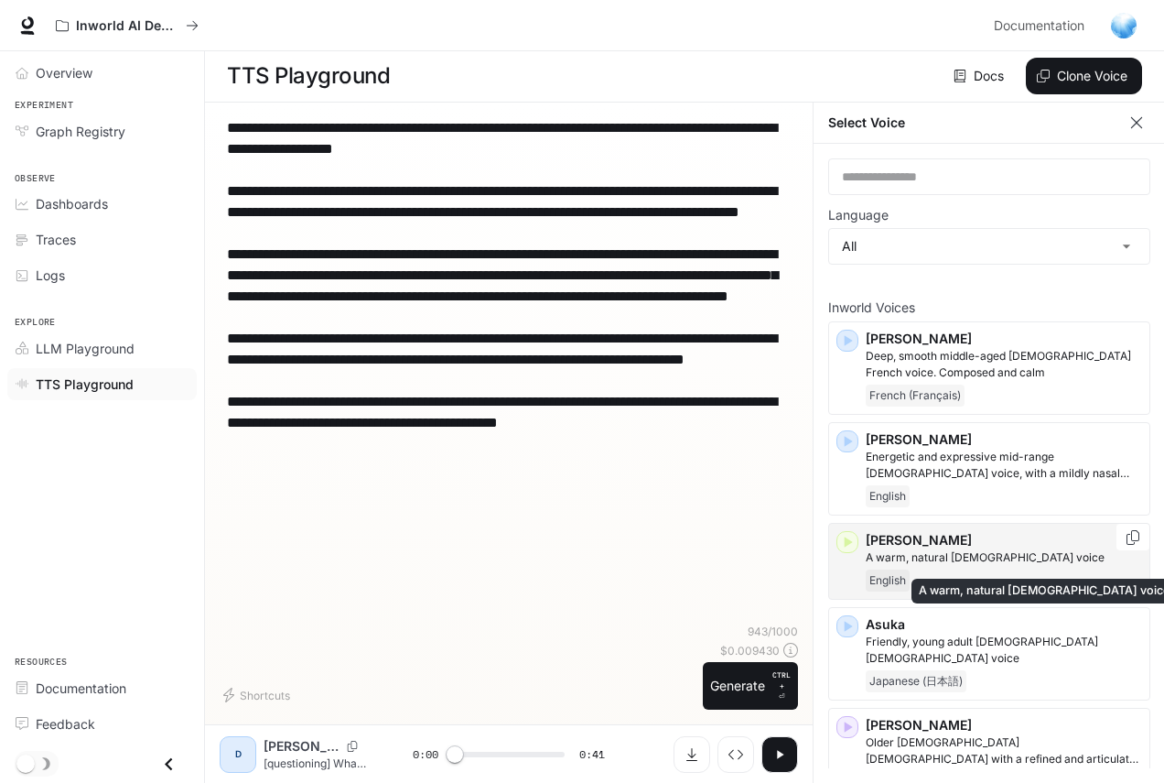
click at [1009, 555] on p "A warm, natural [DEMOGRAPHIC_DATA] voice" at bounding box center [1004, 557] width 276 height 16
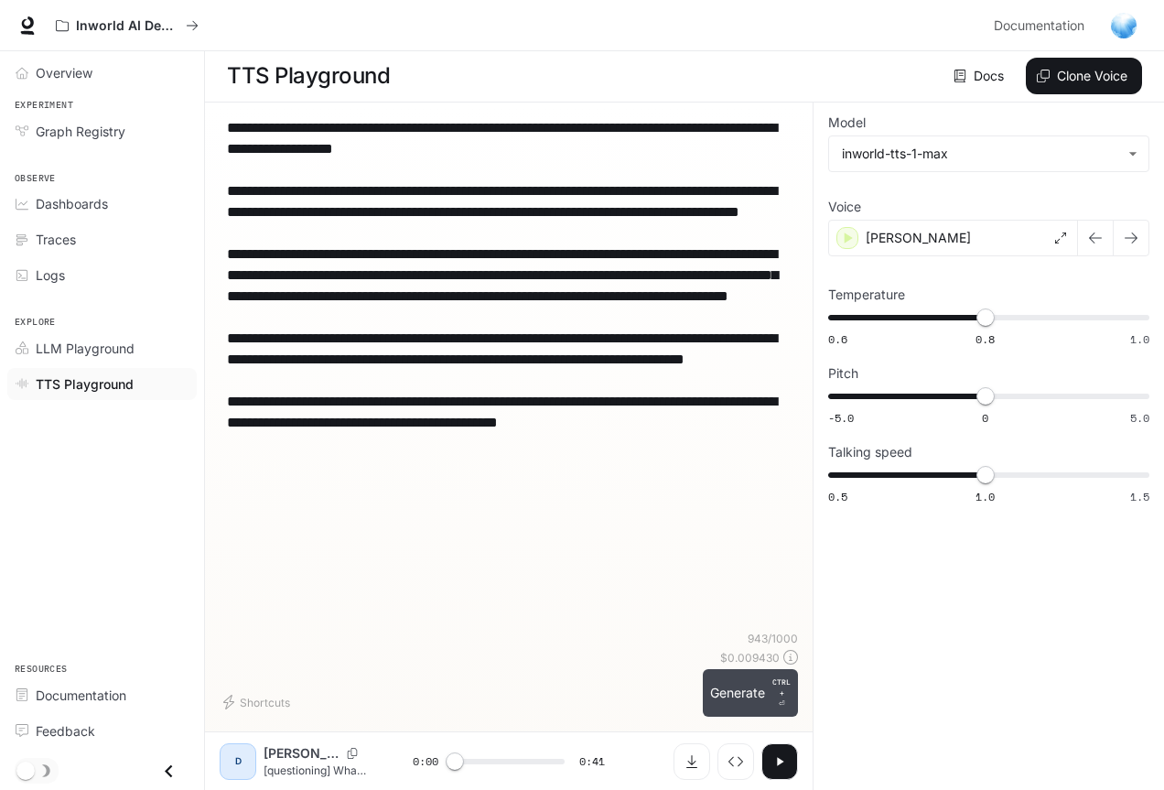
click at [738, 688] on button "Generate CTRL + ⏎" at bounding box center [750, 693] width 95 height 48
click at [734, 689] on button "Generate CTRL + ⏎" at bounding box center [750, 693] width 95 height 48
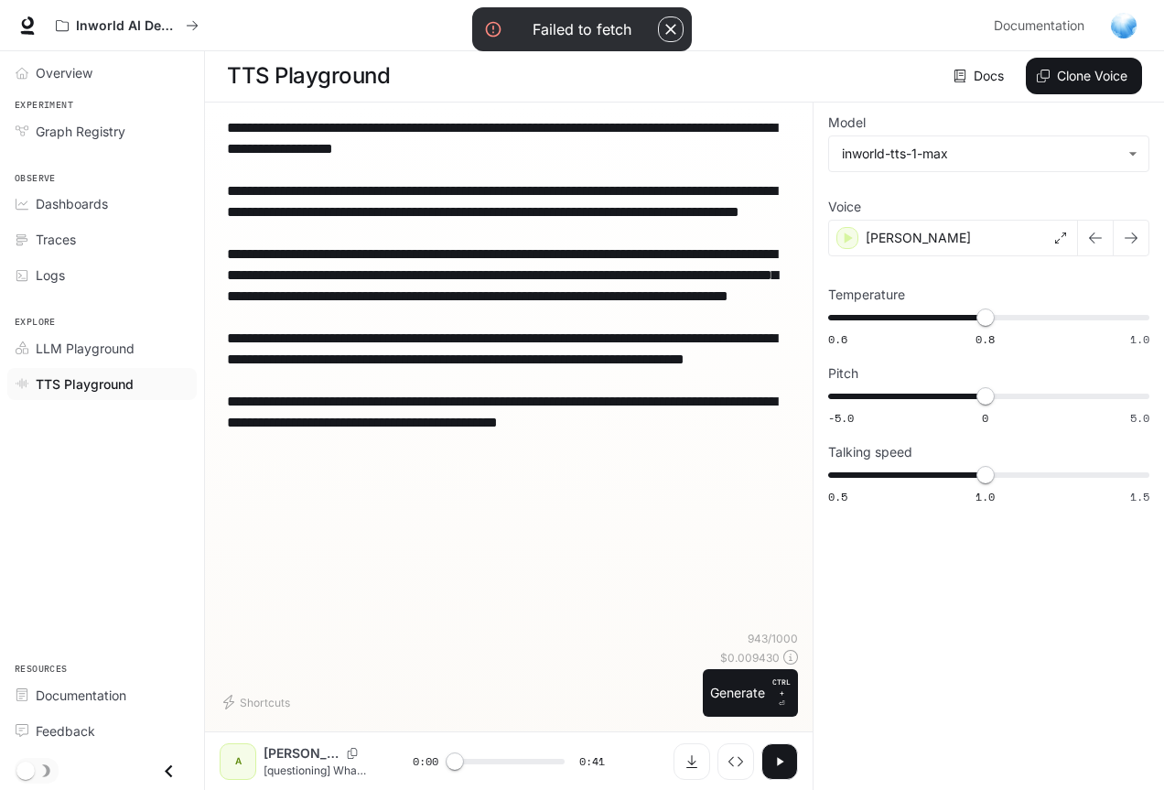
click at [775, 764] on icon "button" at bounding box center [780, 761] width 15 height 15
click at [782, 764] on icon "button" at bounding box center [779, 761] width 7 height 8
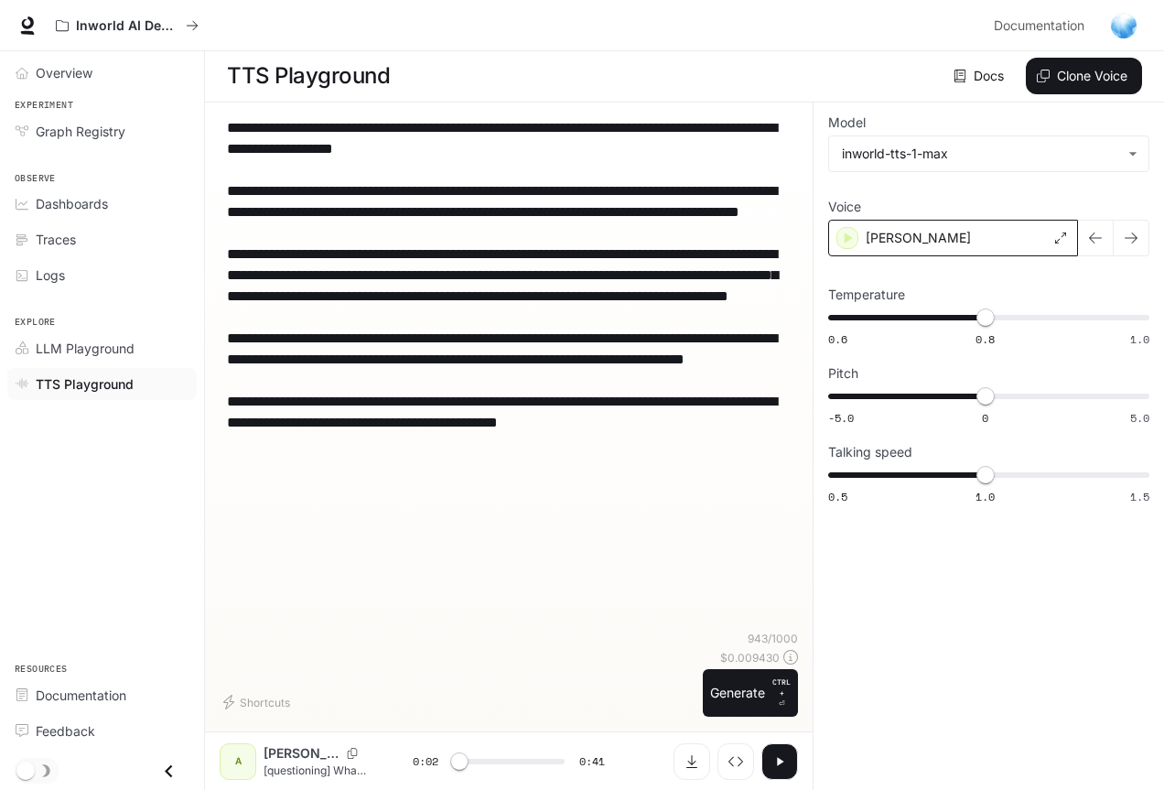
click at [959, 243] on div "[PERSON_NAME]" at bounding box center [953, 238] width 250 height 37
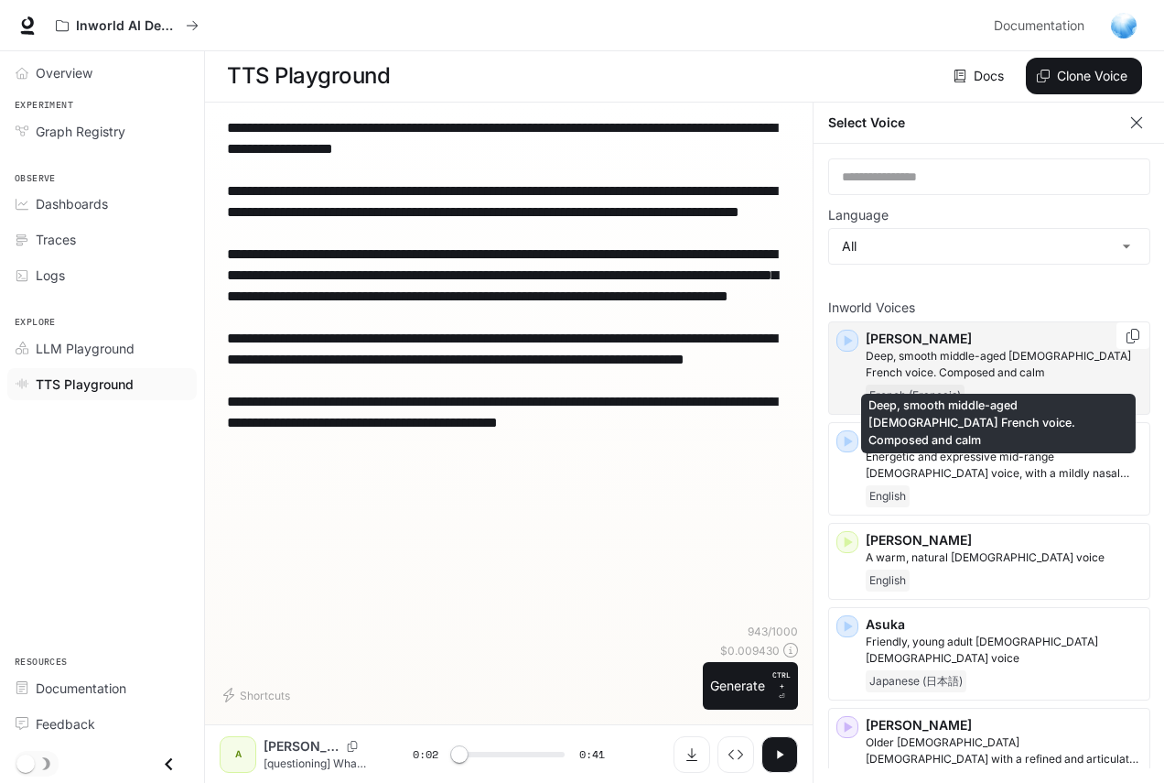
click at [905, 358] on p "Deep, smooth middle-aged [DEMOGRAPHIC_DATA] French voice. Composed and calm" at bounding box center [1004, 364] width 276 height 33
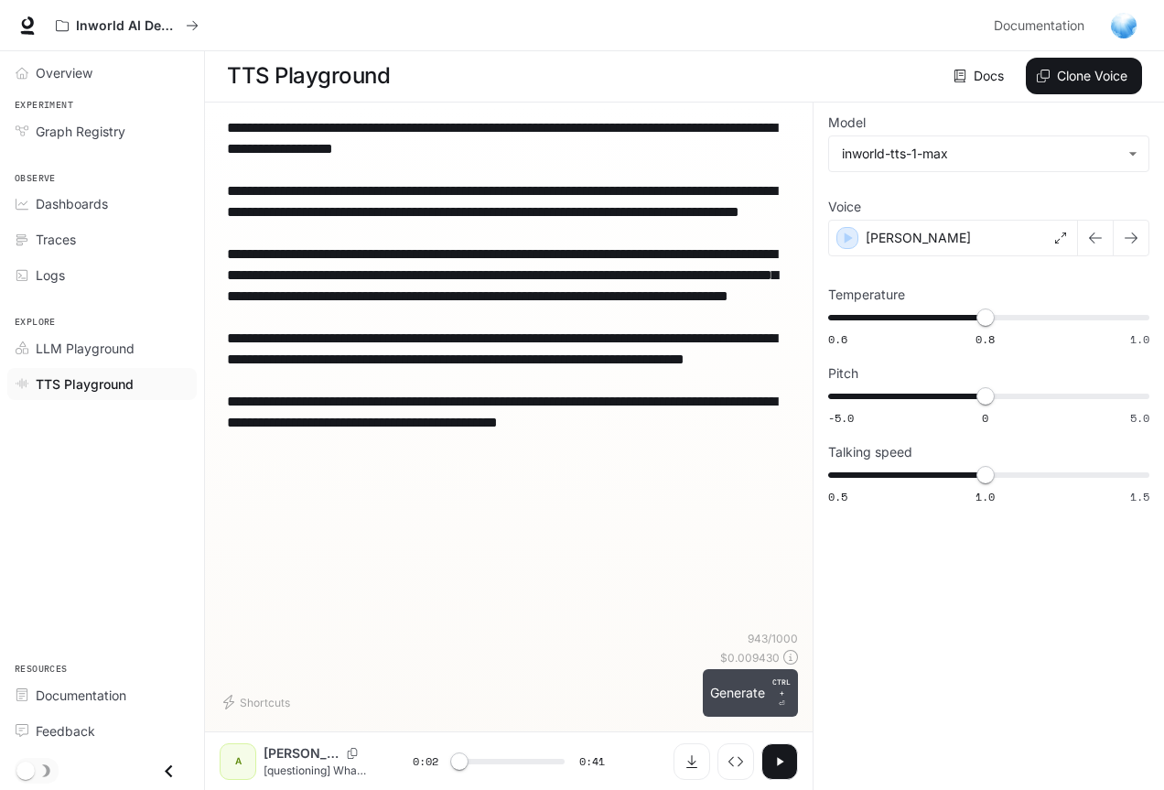
click at [739, 694] on button "Generate CTRL + ⏎" at bounding box center [750, 693] width 95 height 48
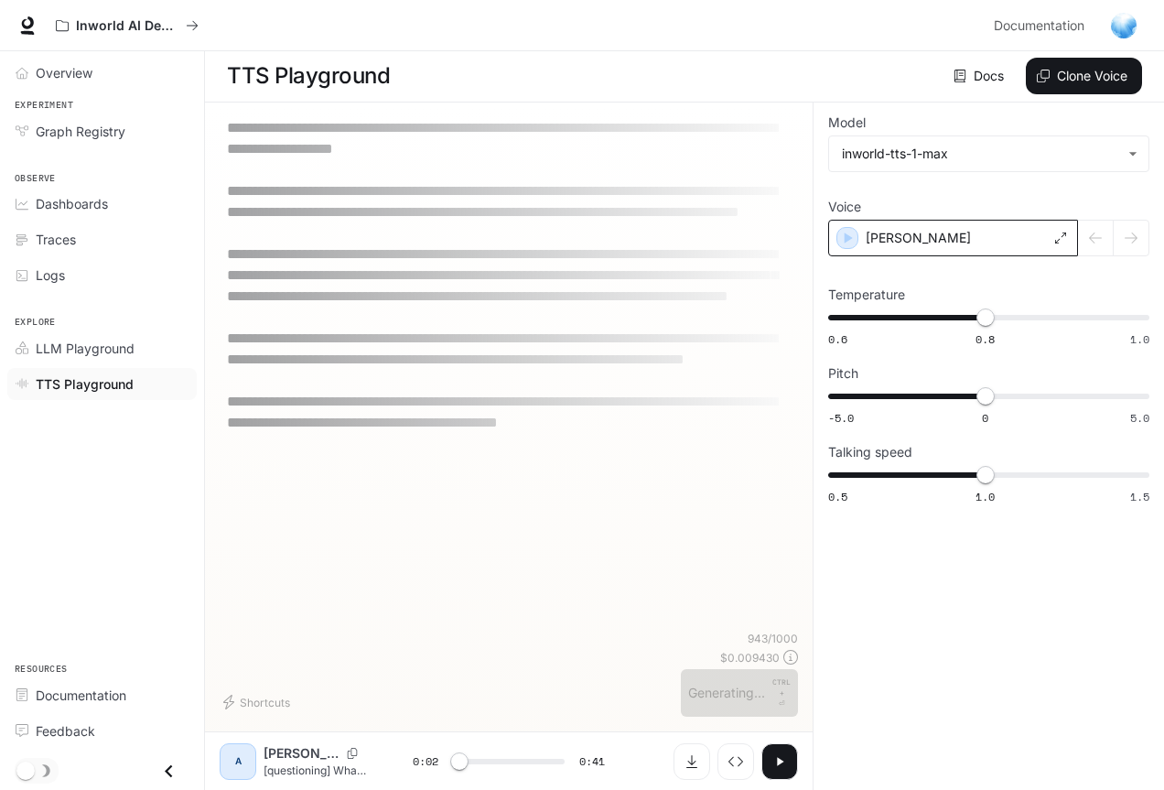
click at [916, 233] on div "[PERSON_NAME]" at bounding box center [953, 238] width 250 height 37
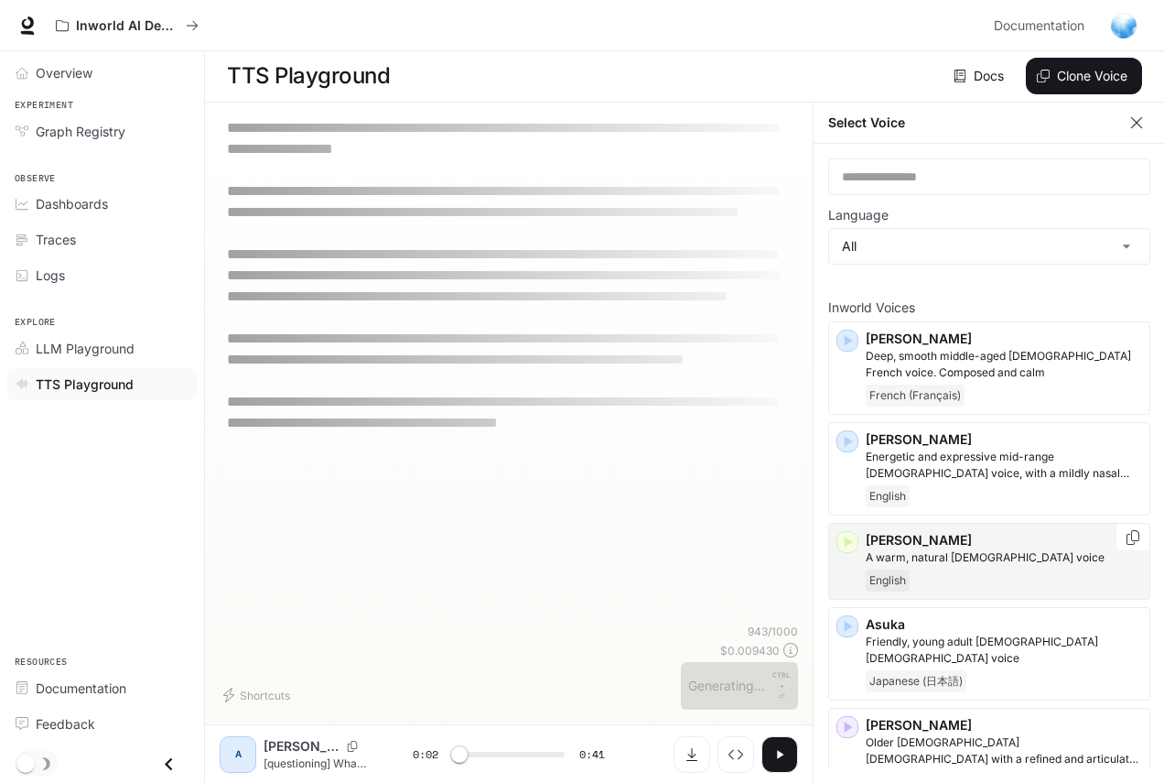
click at [974, 547] on p "[PERSON_NAME]" at bounding box center [1004, 540] width 276 height 18
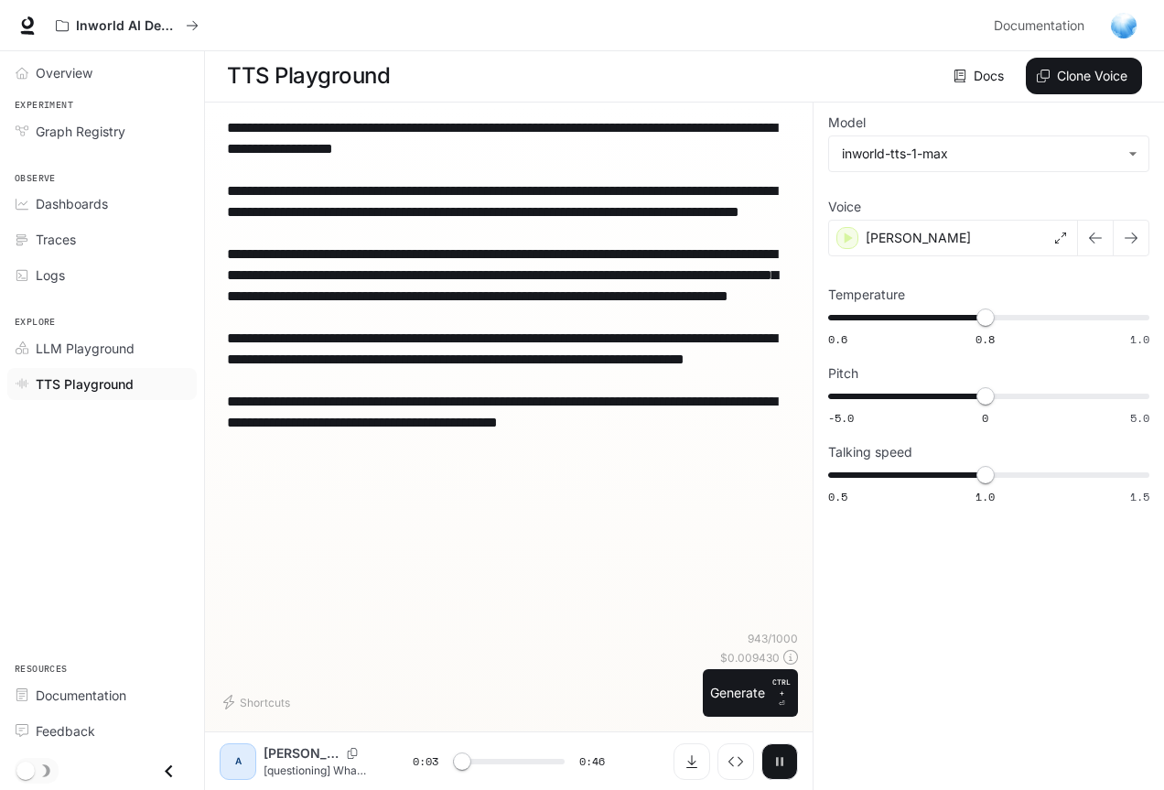
click at [781, 758] on icon "button" at bounding box center [780, 761] width 15 height 15
click at [746, 687] on button "Generate CTRL + ⏎" at bounding box center [750, 693] width 95 height 48
type input "*"
click at [604, 274] on textarea "**********" at bounding box center [509, 327] width 564 height 421
click at [529, 268] on textarea "**********" at bounding box center [509, 327] width 564 height 421
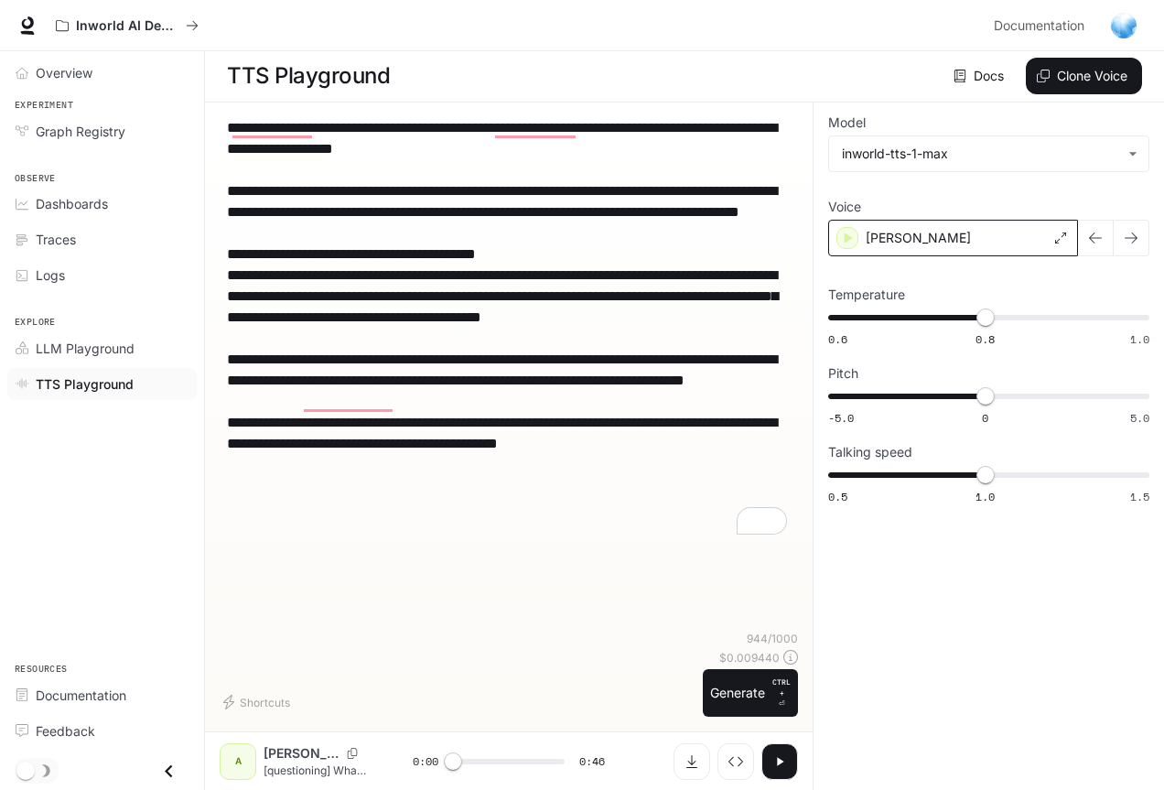
type textarea "**********"
click at [929, 243] on div "[PERSON_NAME]" at bounding box center [953, 238] width 250 height 37
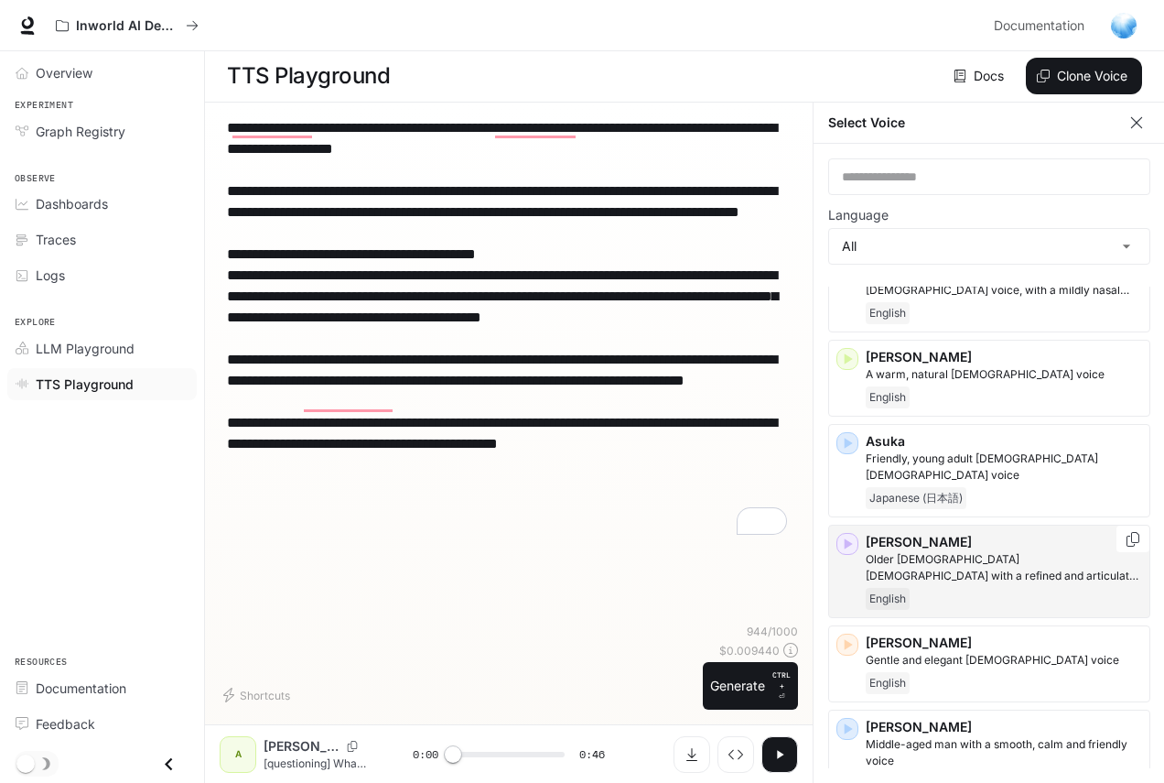
scroll to position [275, 0]
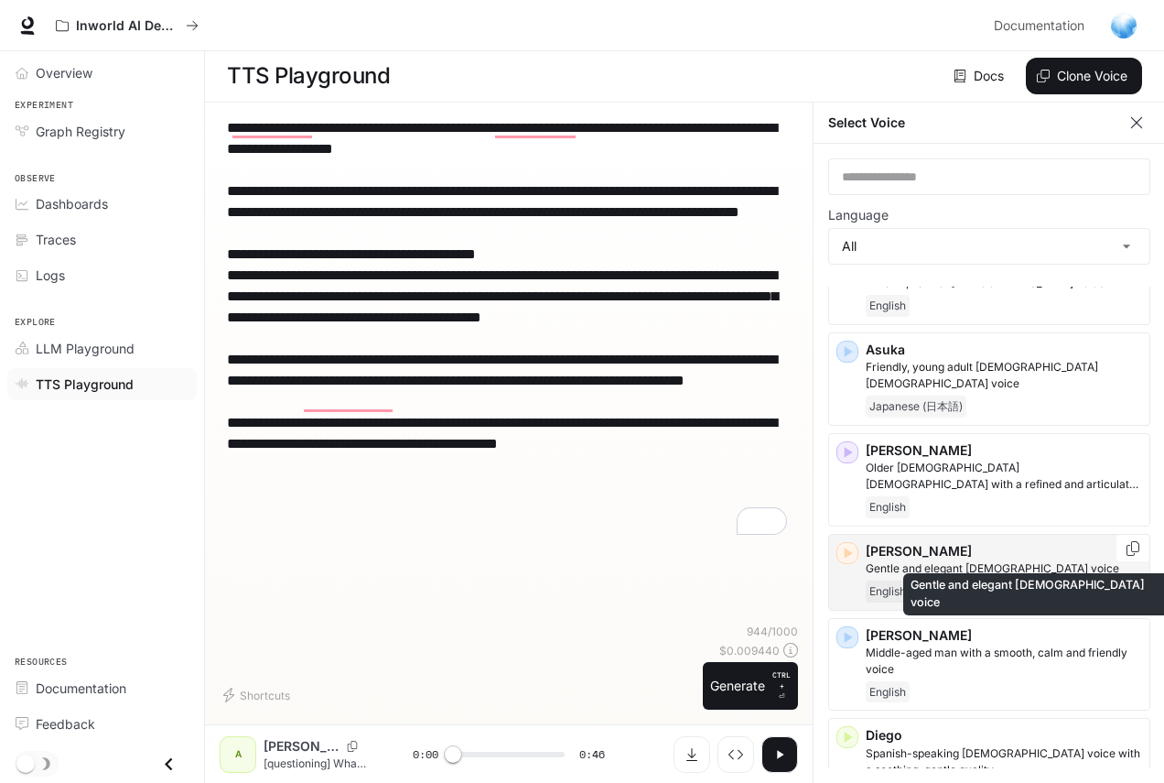
click at [981, 560] on p "Gentle and elegant [DEMOGRAPHIC_DATA] voice" at bounding box center [1004, 568] width 276 height 16
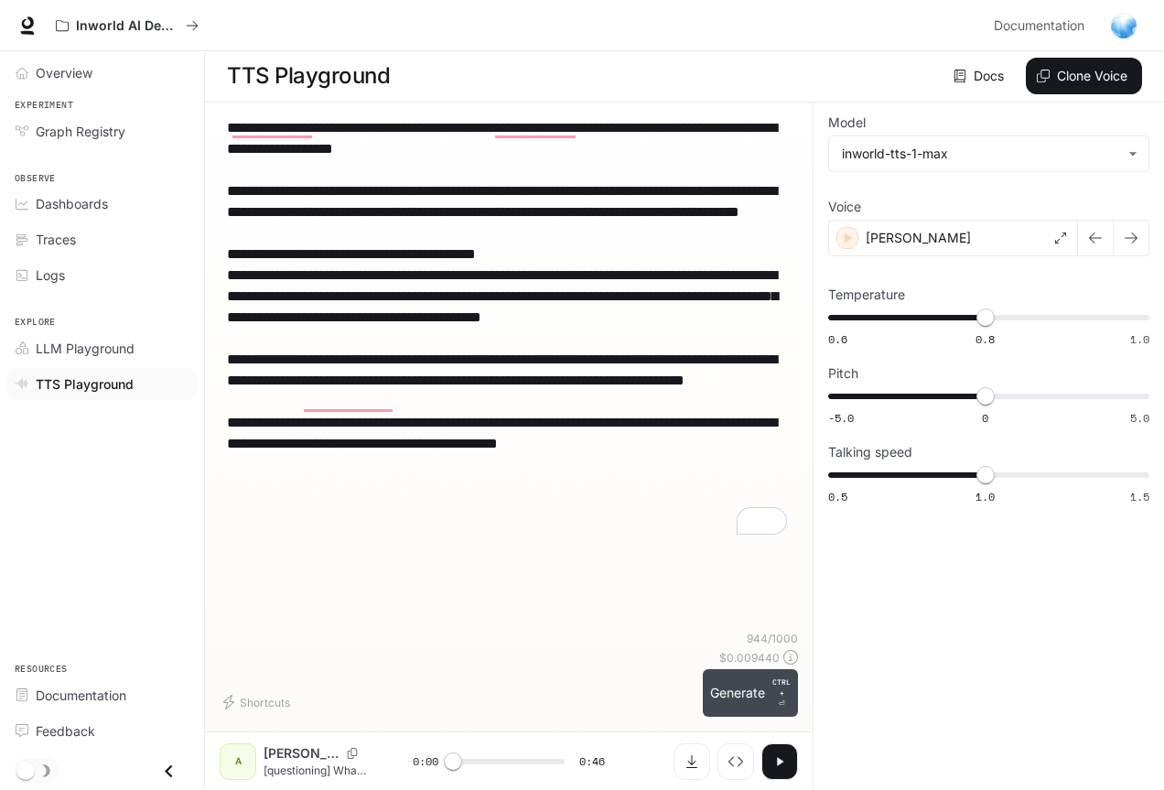
click at [736, 687] on button "Generate CTRL + ⏎" at bounding box center [750, 693] width 95 height 48
drag, startPoint x: 467, startPoint y: 763, endPoint x: 430, endPoint y: 763, distance: 36.6
click at [430, 763] on div "0:00 0:43" at bounding box center [509, 761] width 193 height 27
drag, startPoint x: 464, startPoint y: 764, endPoint x: 426, endPoint y: 764, distance: 38.4
click at [426, 764] on div "0:00 0:43" at bounding box center [509, 761] width 193 height 27
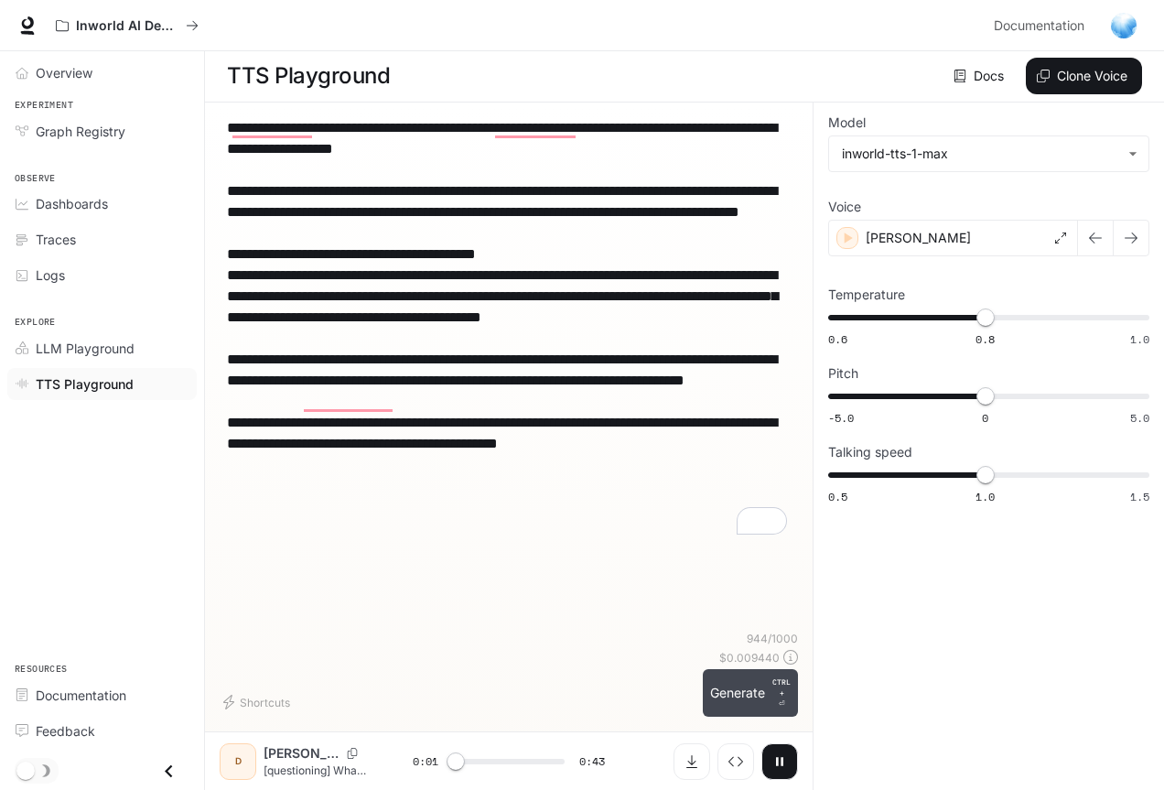
click at [744, 687] on button "Generate CTRL + ⏎" at bounding box center [750, 693] width 95 height 48
drag, startPoint x: 520, startPoint y: 759, endPoint x: 486, endPoint y: 762, distance: 34.0
click at [486, 762] on span at bounding box center [485, 761] width 18 height 18
click at [775, 761] on icon "button" at bounding box center [780, 761] width 15 height 15
click at [986, 237] on div "[PERSON_NAME]" at bounding box center [953, 238] width 250 height 37
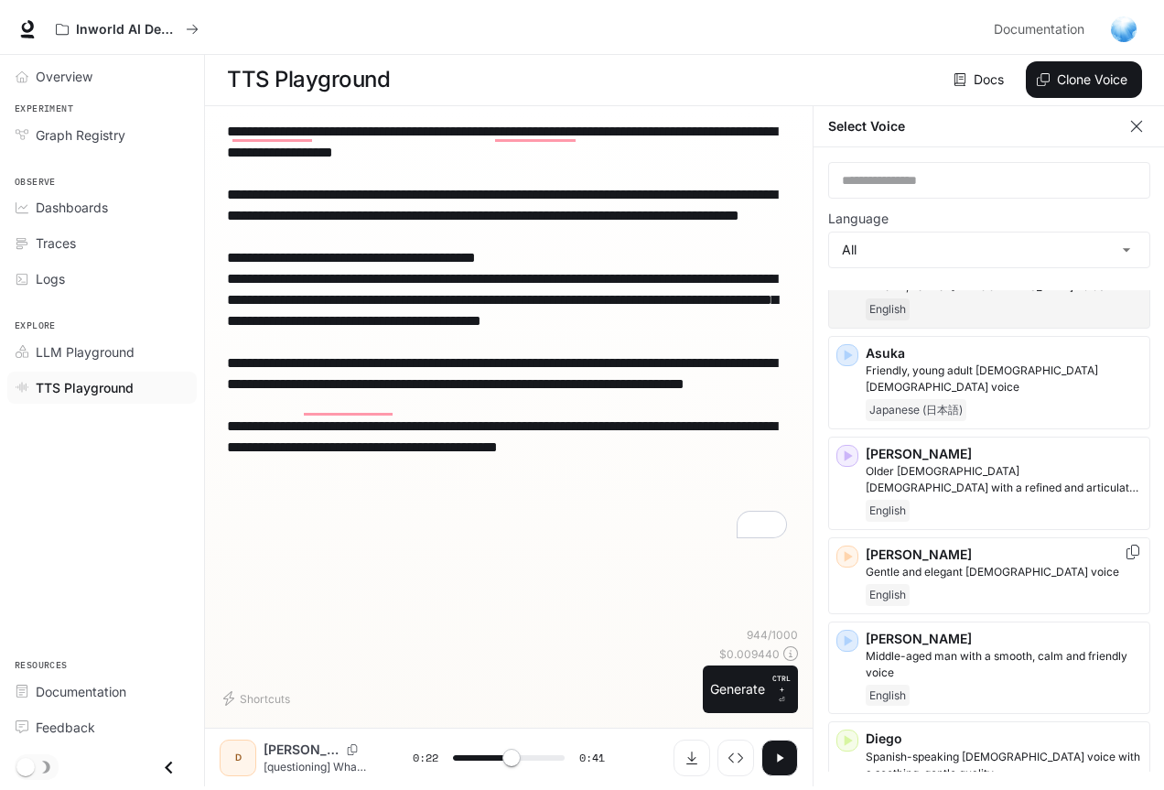
scroll to position [366, 0]
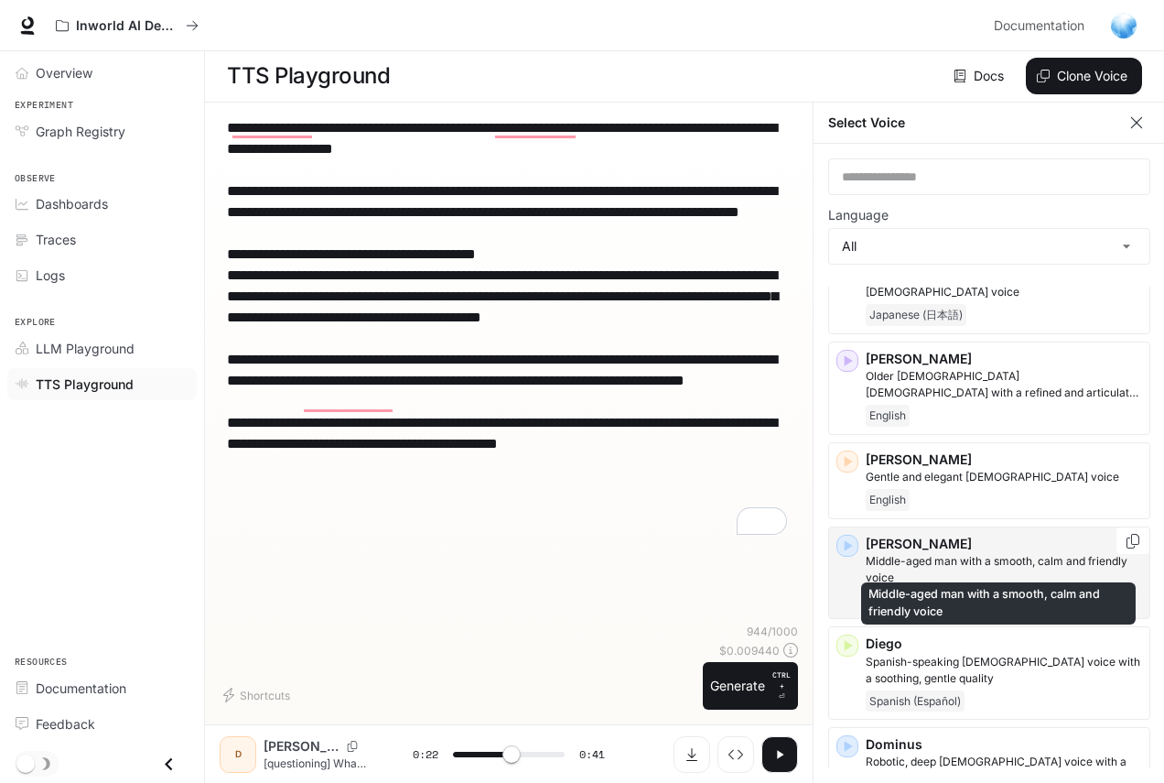
click at [980, 553] on p "Middle-aged man with a smooth, calm and friendly voice" at bounding box center [1004, 569] width 276 height 33
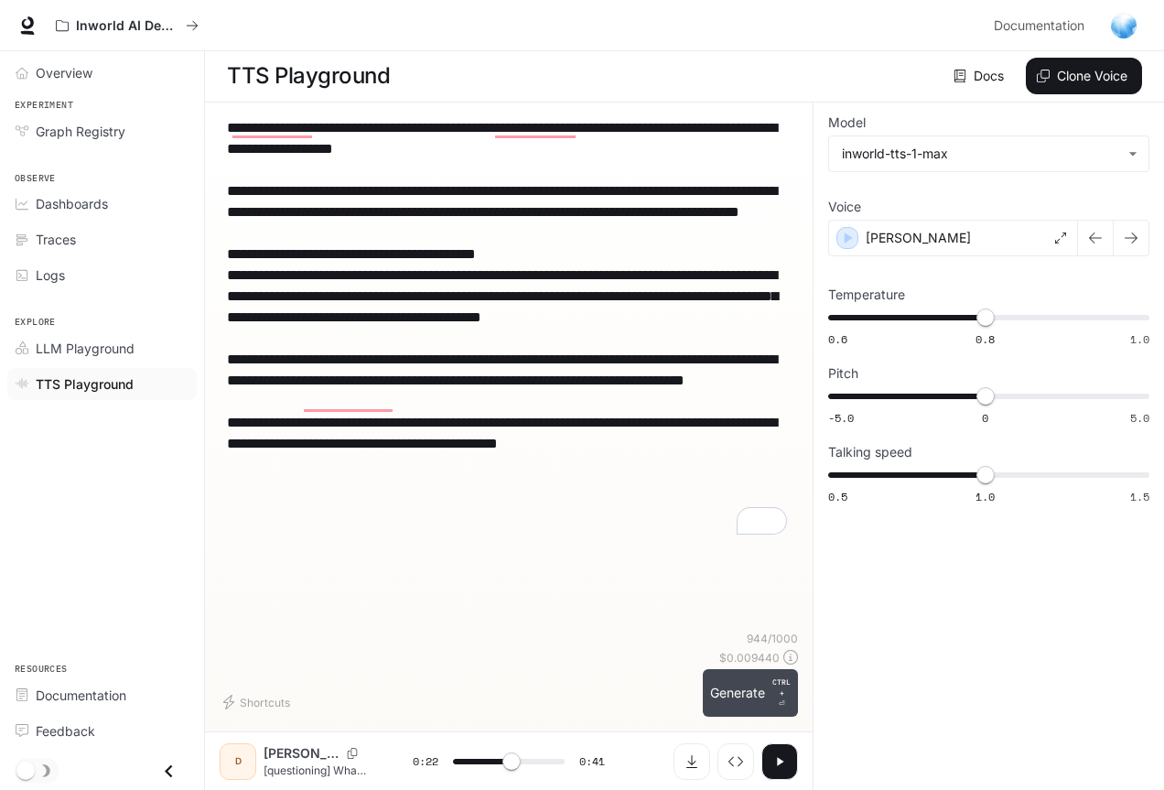
click at [732, 694] on button "Generate CTRL + ⏎" at bounding box center [750, 693] width 95 height 48
click at [708, 287] on textarea "**********" at bounding box center [509, 327] width 564 height 421
type input "****"
type textarea "**********"
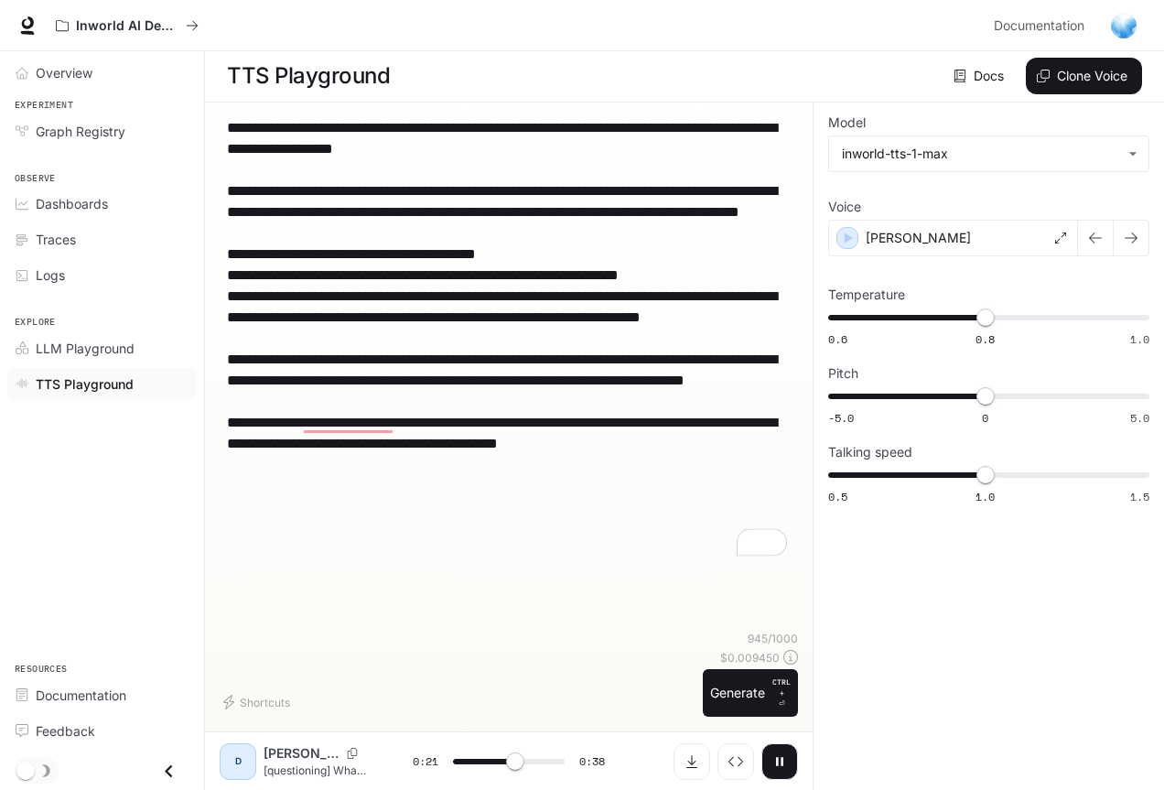
type input "****"
type textarea "**********"
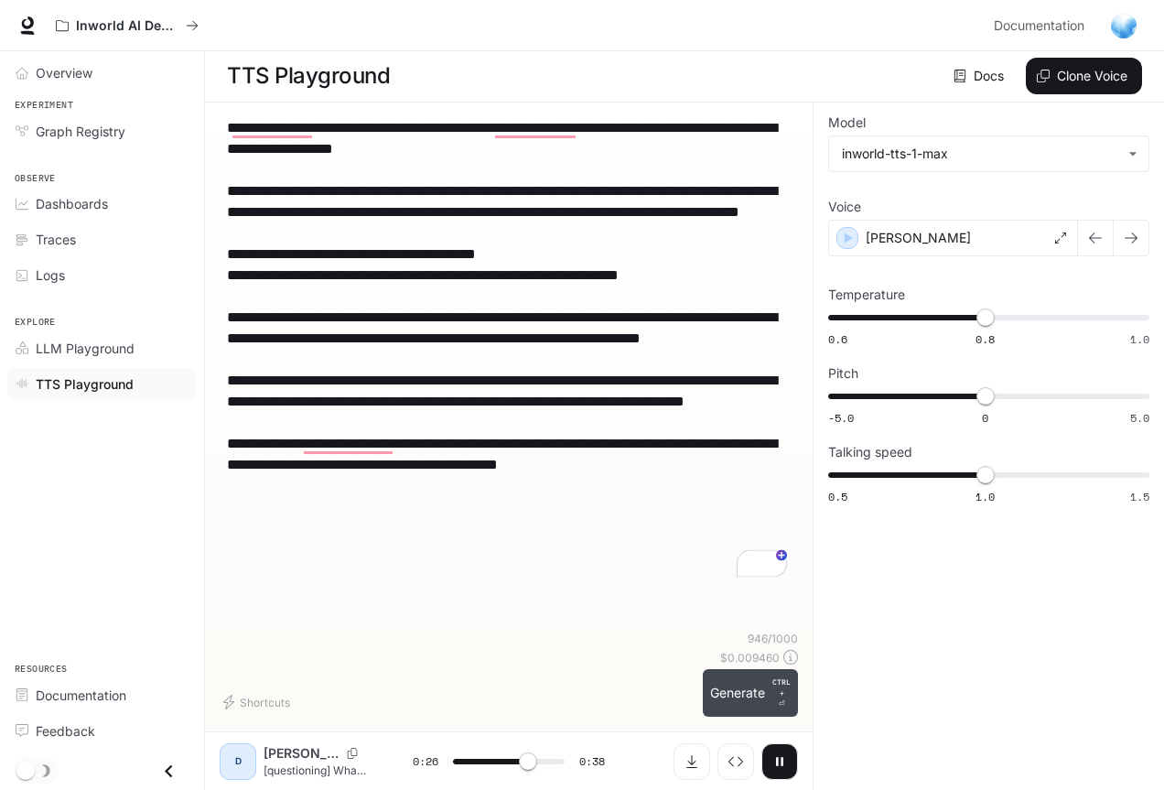
type input "****"
type textarea "**********"
click at [735, 691] on button "Generate CTRL + ⏎" at bounding box center [750, 693] width 95 height 48
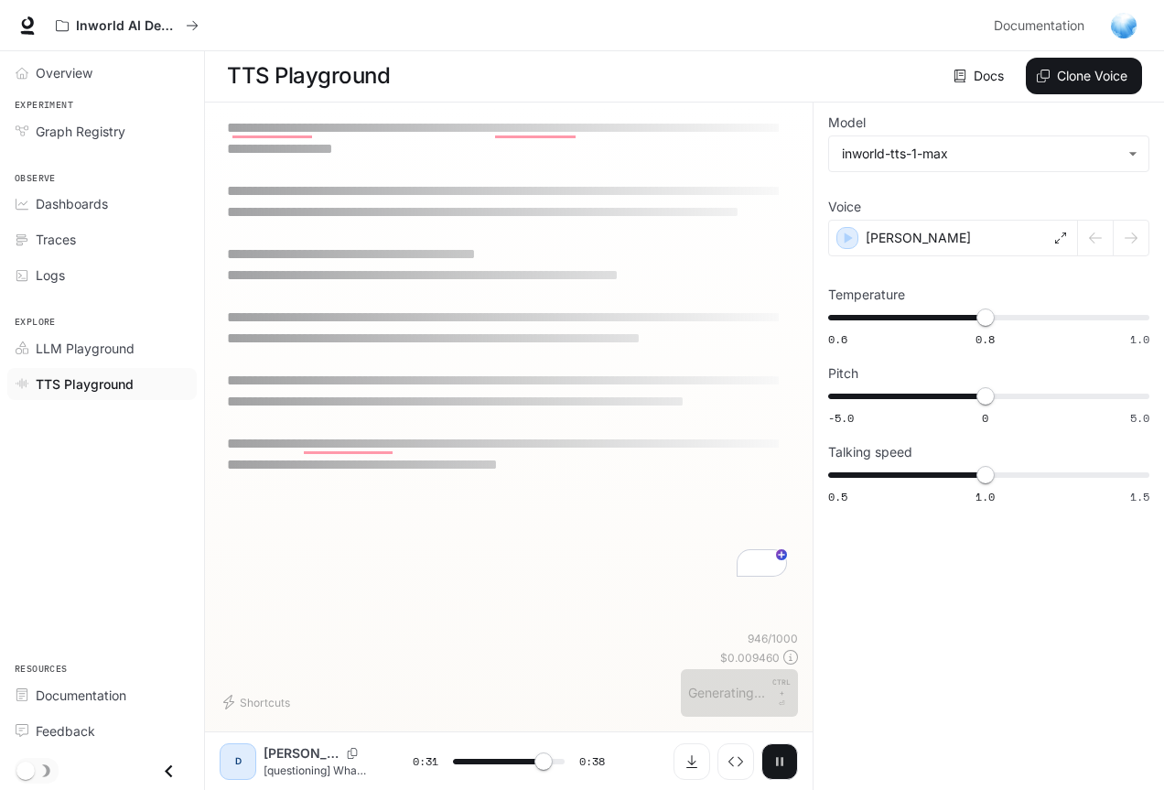
click at [782, 761] on icon "button" at bounding box center [779, 761] width 7 height 8
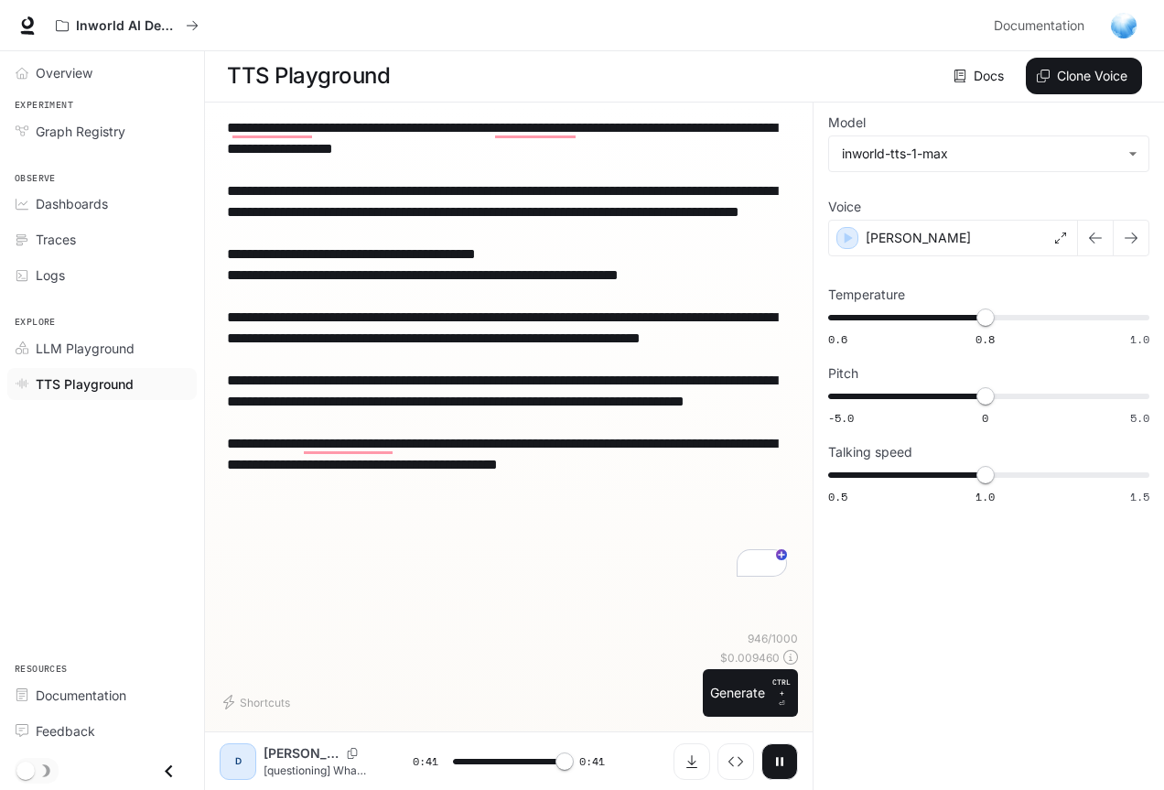
type input "*"
click at [689, 766] on icon "Download audio" at bounding box center [692, 761] width 15 height 15
